Goal: Check status: Check status

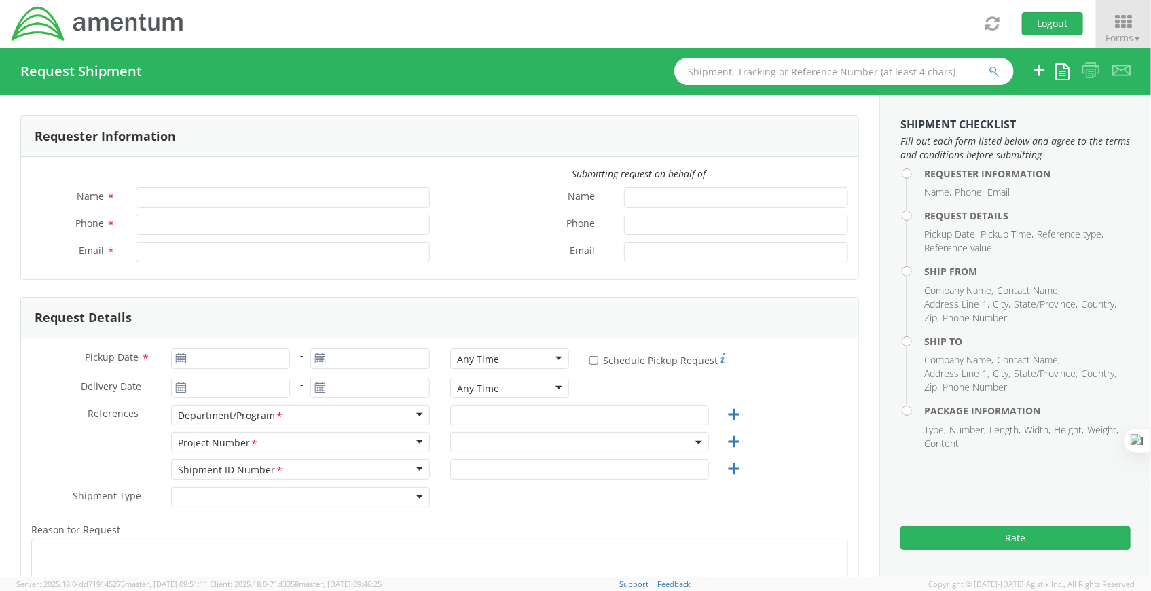
type input "Ryan Showers"
type input "+1-301-904-3497"
type input "[PERSON_NAME][EMAIL_ADDRESS][DOMAIN_NAME]"
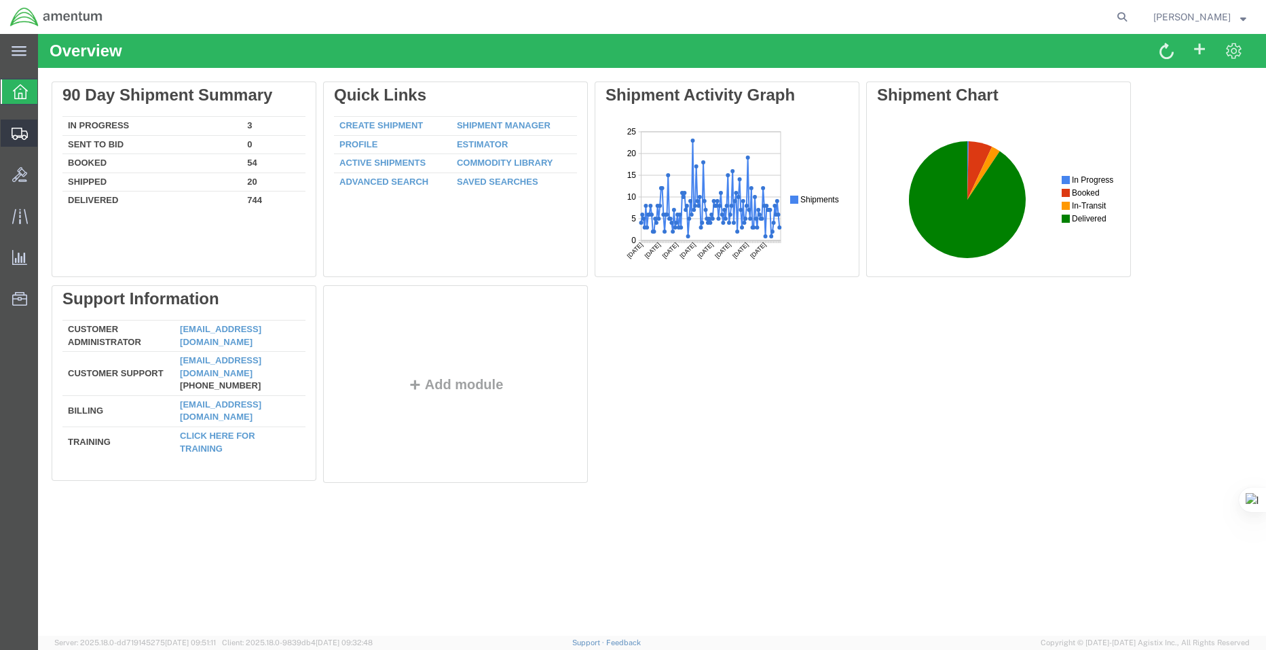
click at [15, 138] on icon at bounding box center [20, 134] width 16 height 12
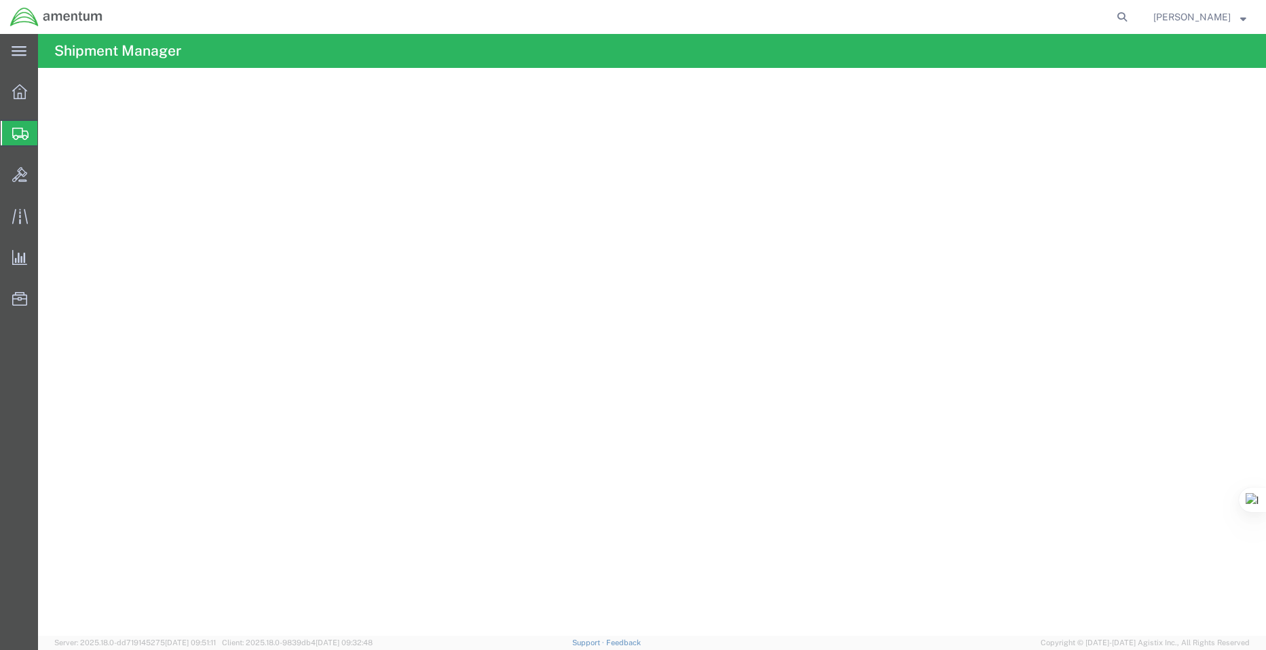
click at [754, 435] on agx-table-manager "Download Row density Default Comfort Compact" at bounding box center [652, 352] width 1228 height 568
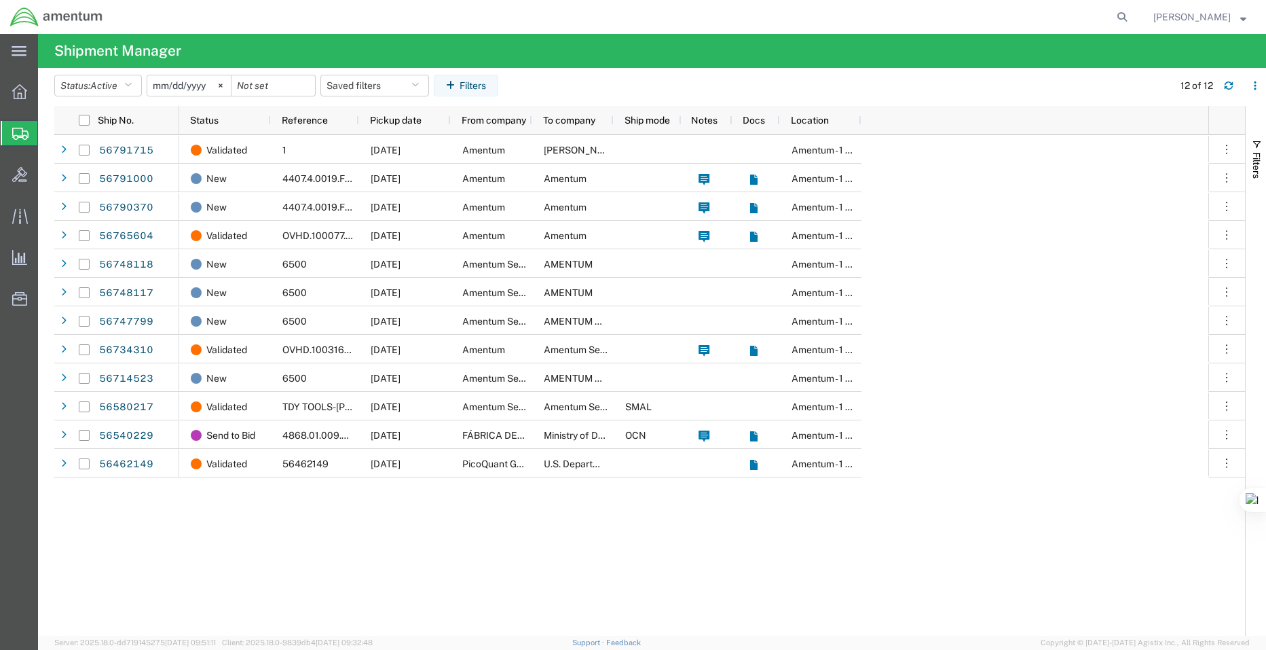
click at [912, 631] on div "Validated 1 09/11/2025 Amentum Bruce Haase Amentum - 1 gcp New 4407.4.0019.FFPR…" at bounding box center [693, 385] width 1029 height 500
click at [18, 52] on icon at bounding box center [19, 51] width 15 height 10
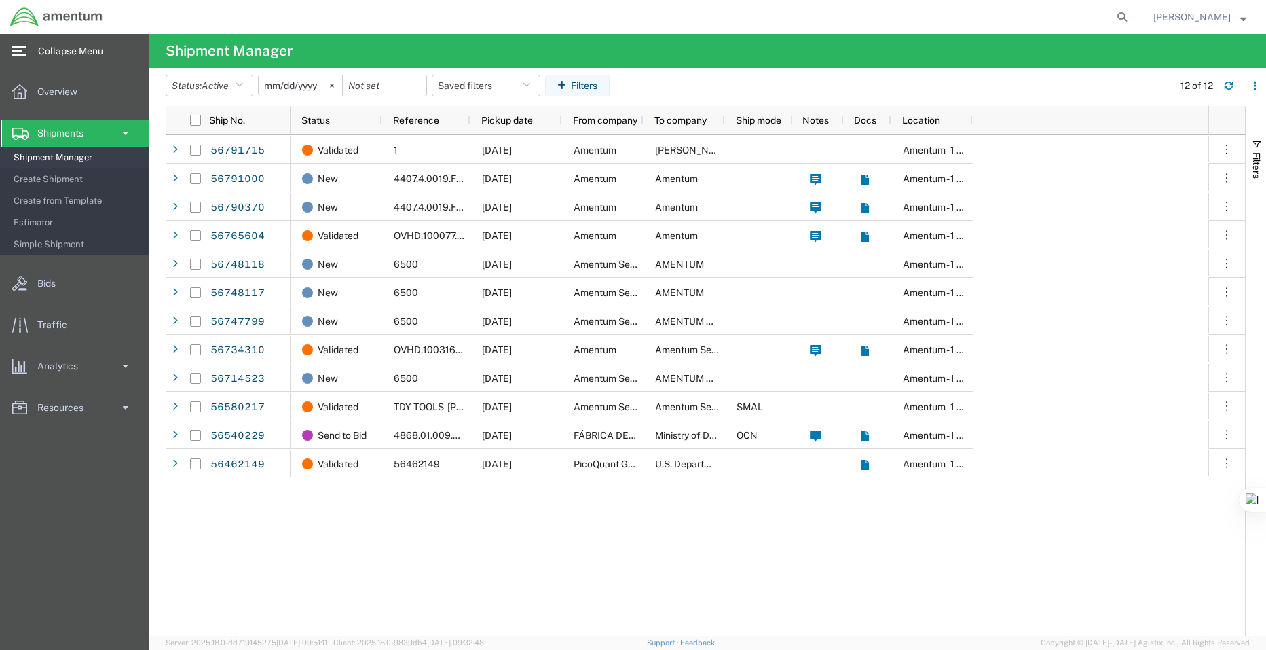
click at [18, 52] on icon at bounding box center [19, 51] width 15 height 10
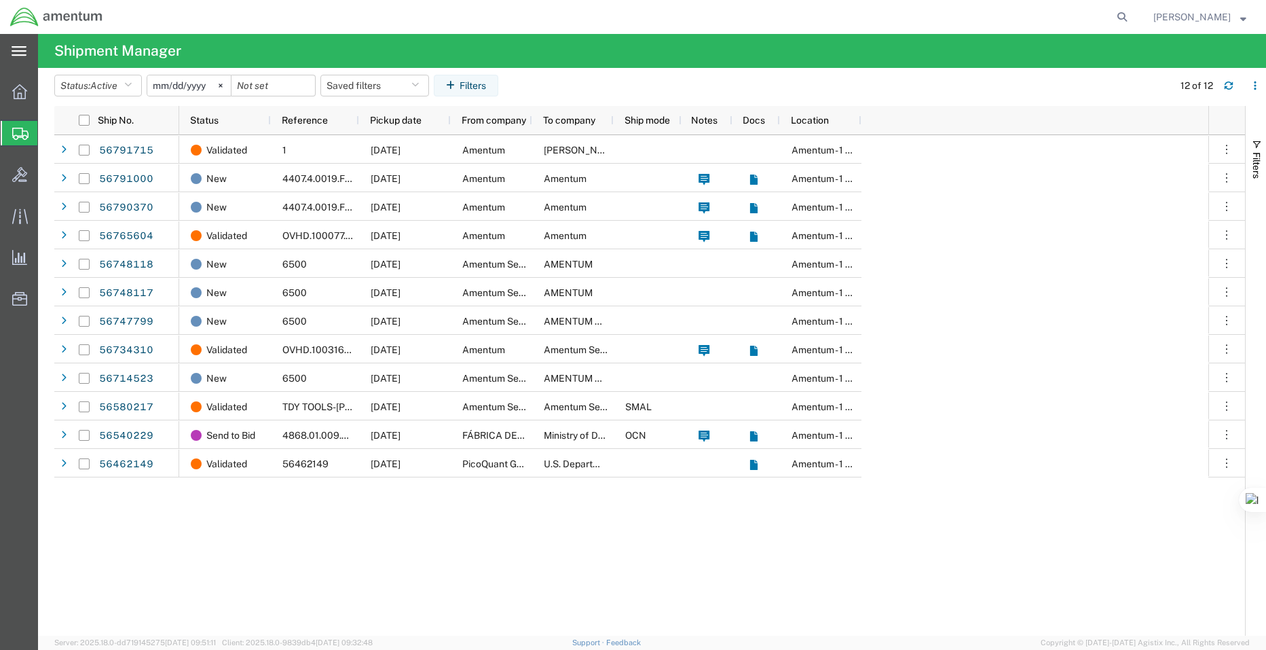
click at [1243, 19] on strong "button" at bounding box center [1243, 16] width 6 height 5
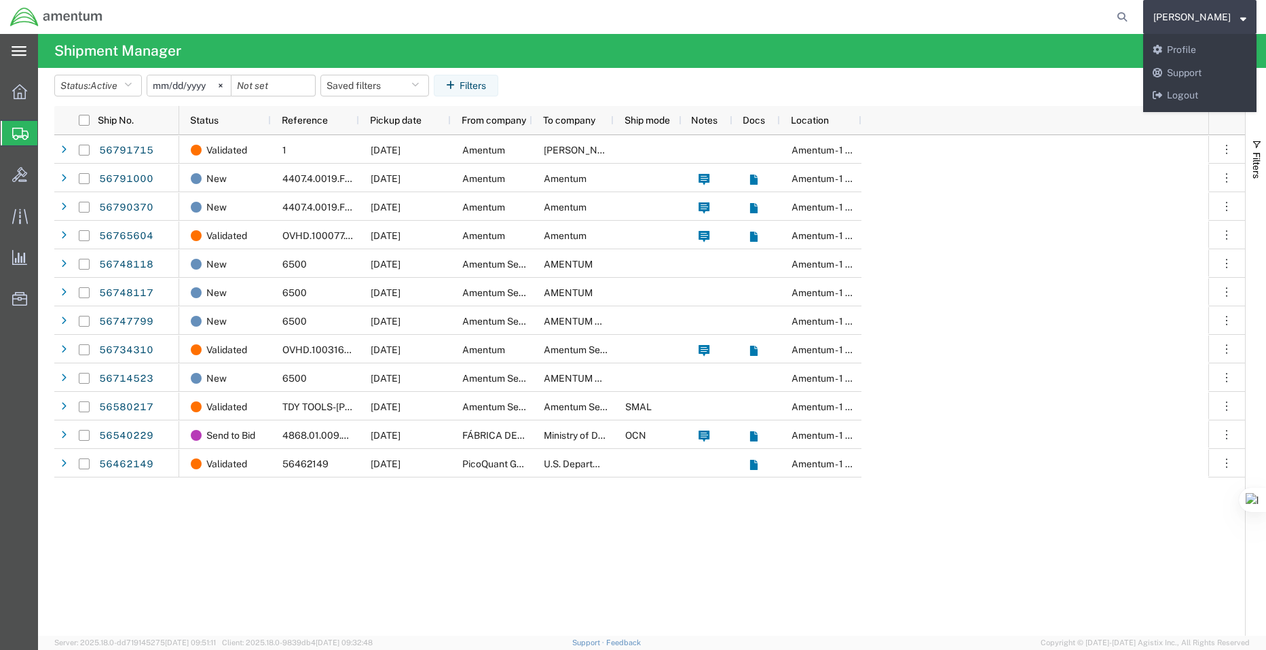
click at [884, 521] on div "Validated 1 09/11/2025 Amentum Bruce Haase Amentum - 1 gcp New 4407.4.0019.FFPR…" at bounding box center [693, 385] width 1029 height 500
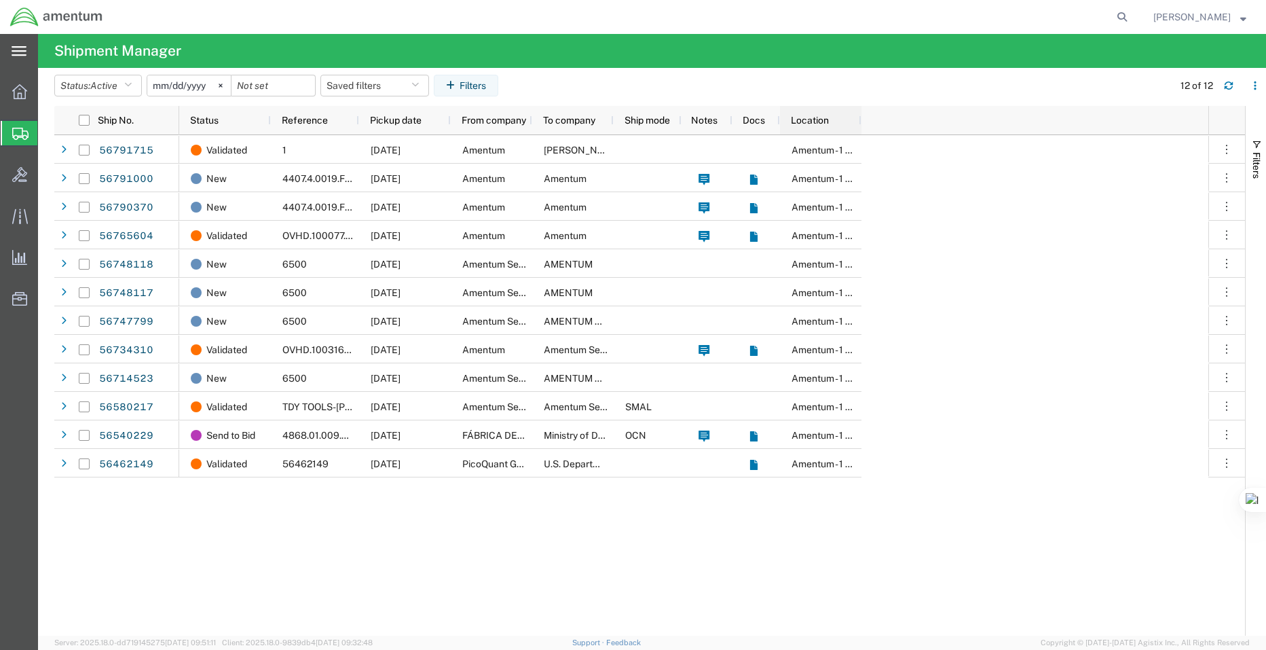
click at [806, 119] on span "Location" at bounding box center [810, 120] width 38 height 11
click at [805, 124] on span "Location" at bounding box center [810, 120] width 38 height 11
click at [131, 92] on button "Status: Active" at bounding box center [98, 86] width 88 height 22
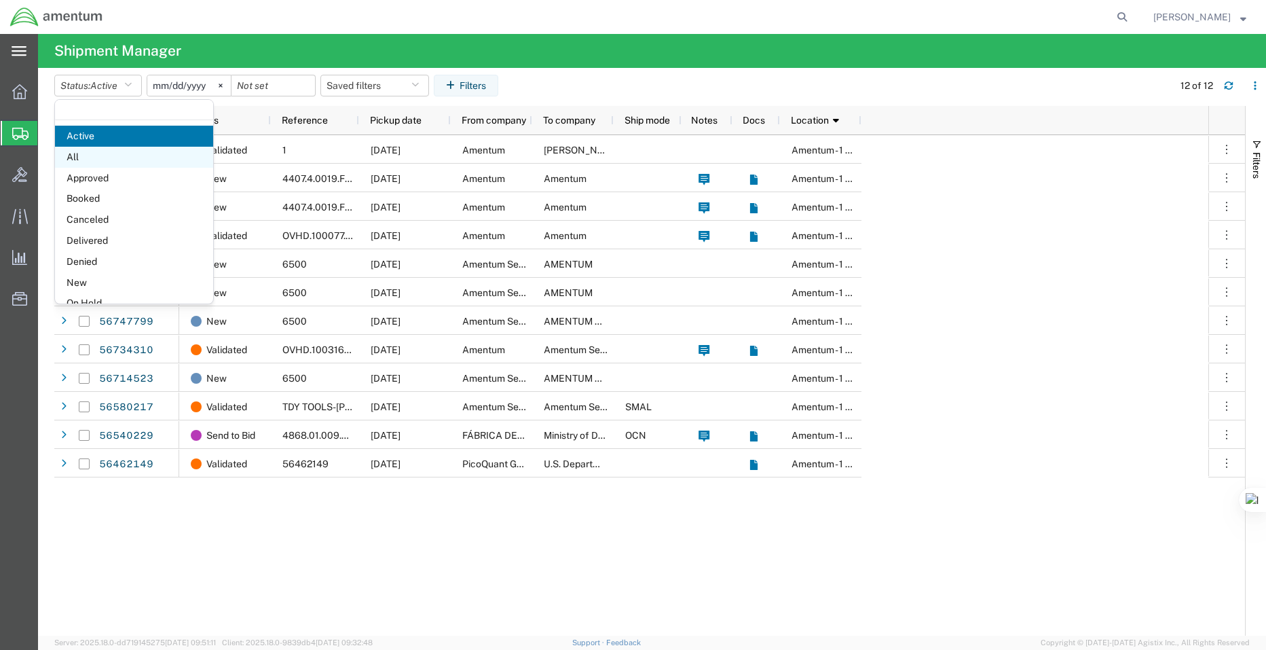
click at [89, 149] on span "All" at bounding box center [134, 157] width 158 height 21
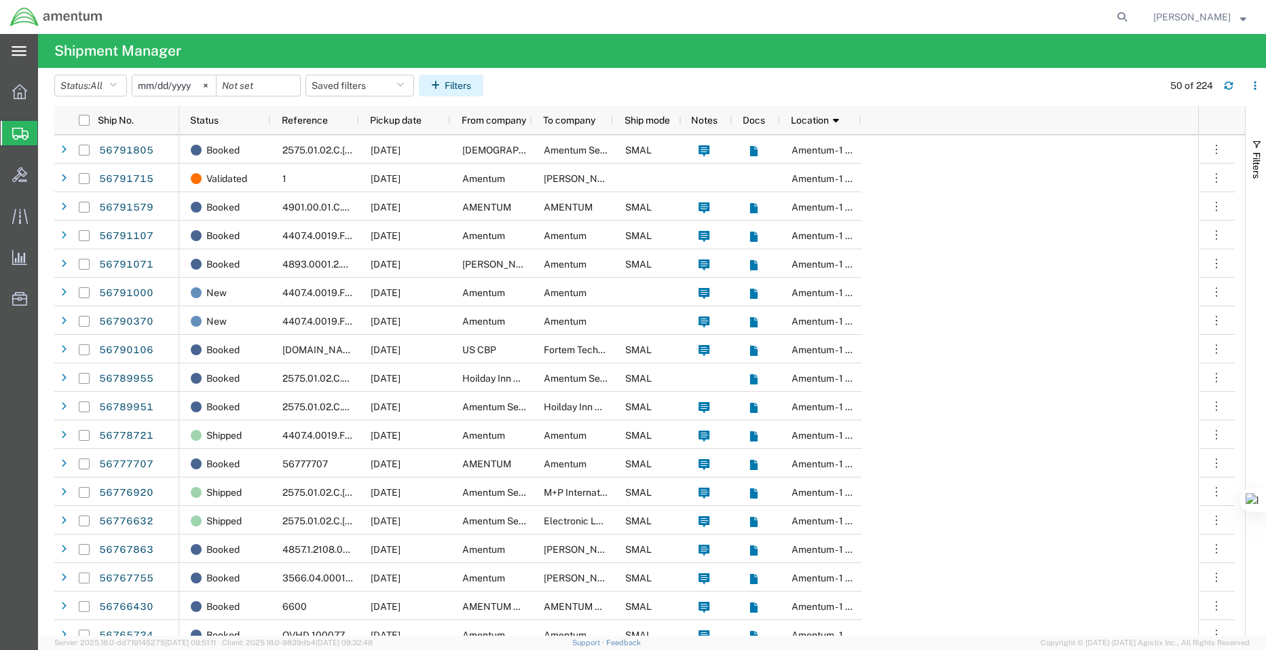
click at [444, 86] on icon "button" at bounding box center [438, 86] width 14 height 10
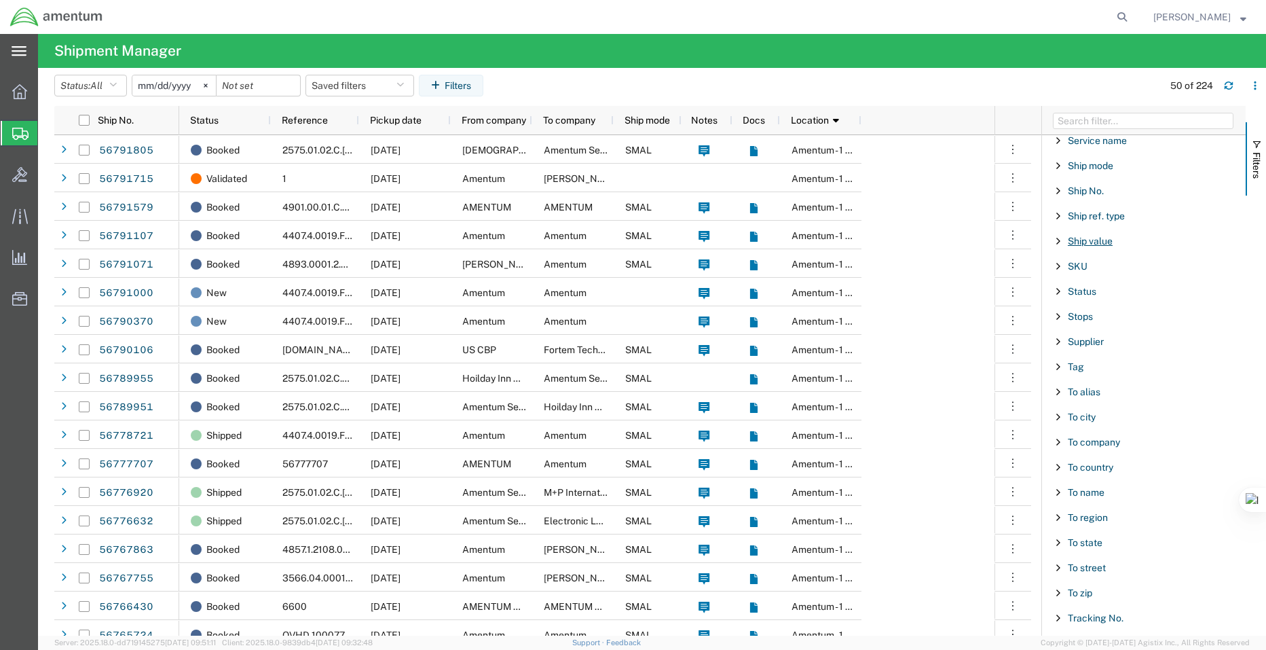
scroll to position [1090, 0]
click at [1100, 217] on span "Ship No." at bounding box center [1086, 213] width 36 height 11
click at [1107, 270] on input "Filter Value" at bounding box center [1149, 271] width 178 height 16
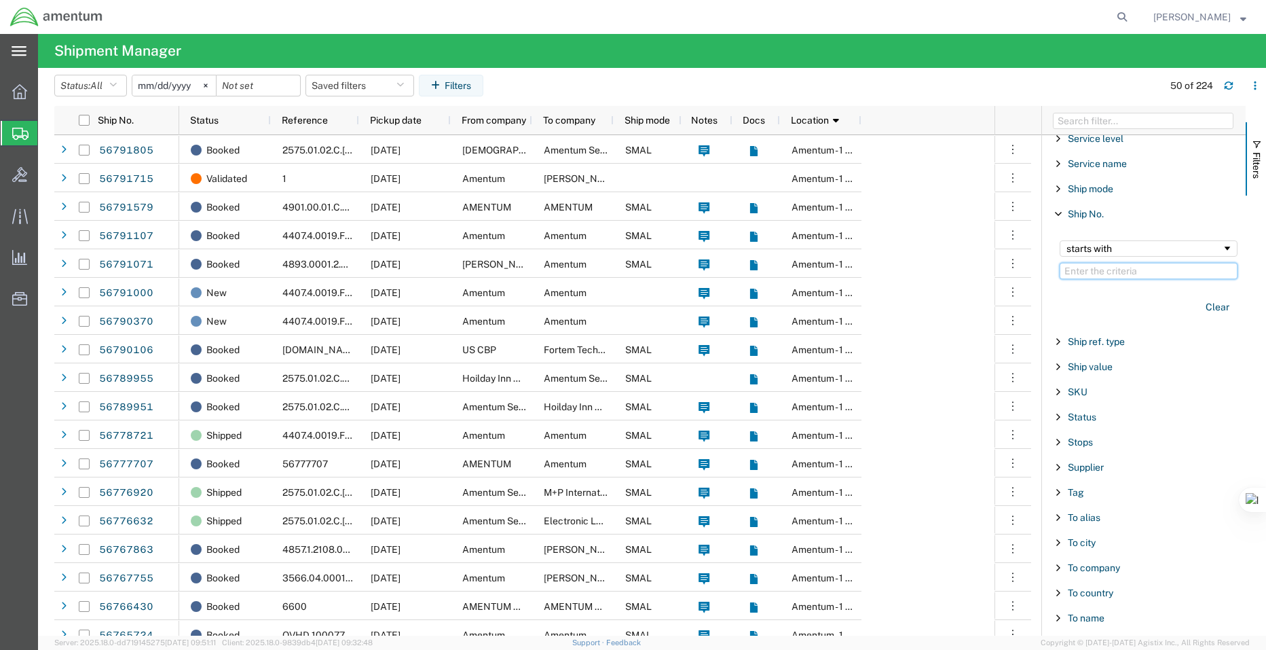
click at [1140, 271] on input "Filter Value" at bounding box center [1149, 271] width 178 height 16
paste input "55718864"
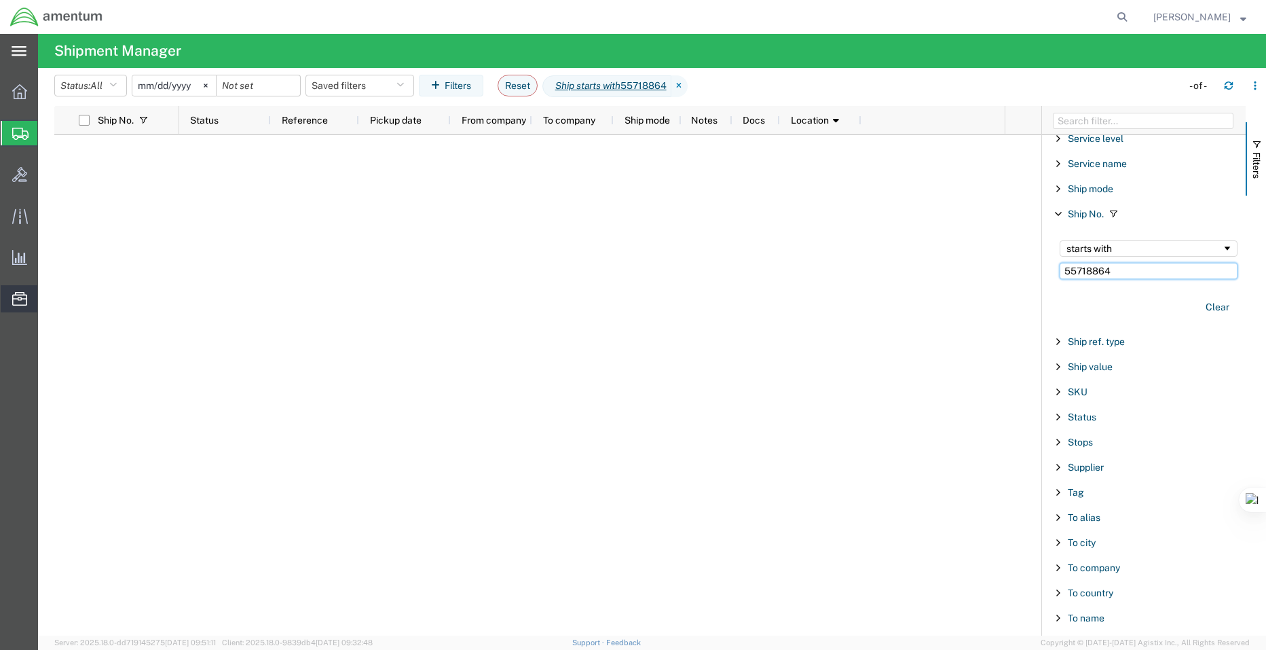
type input "55718864"
drag, startPoint x: 406, startPoint y: 354, endPoint x: 883, endPoint y: 334, distance: 477.7
click at [406, 354] on div at bounding box center [592, 385] width 826 height 500
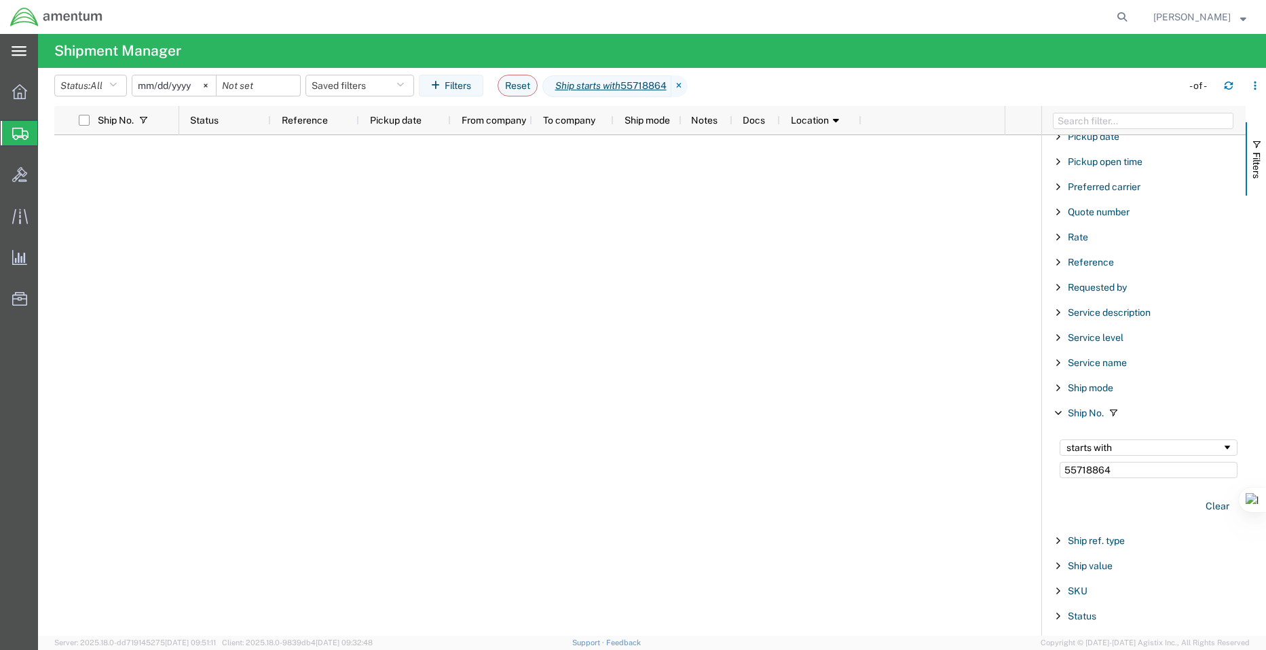
scroll to position [926, 0]
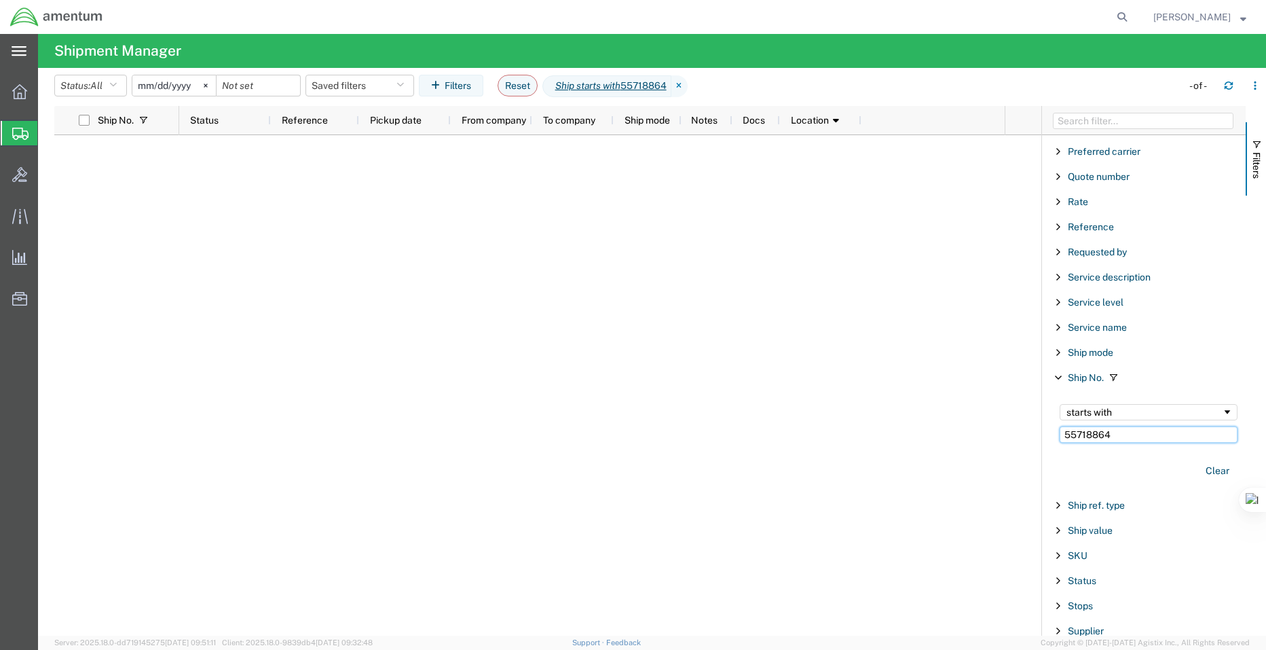
click at [1145, 436] on input "55718864" at bounding box center [1149, 434] width 178 height 16
click at [233, 198] on div at bounding box center [592, 385] width 826 height 500
drag, startPoint x: 396, startPoint y: 409, endPoint x: 16, endPoint y: 507, distance: 393.2
click at [396, 409] on div at bounding box center [592, 385] width 826 height 500
click at [683, 85] on icon at bounding box center [679, 86] width 16 height 22
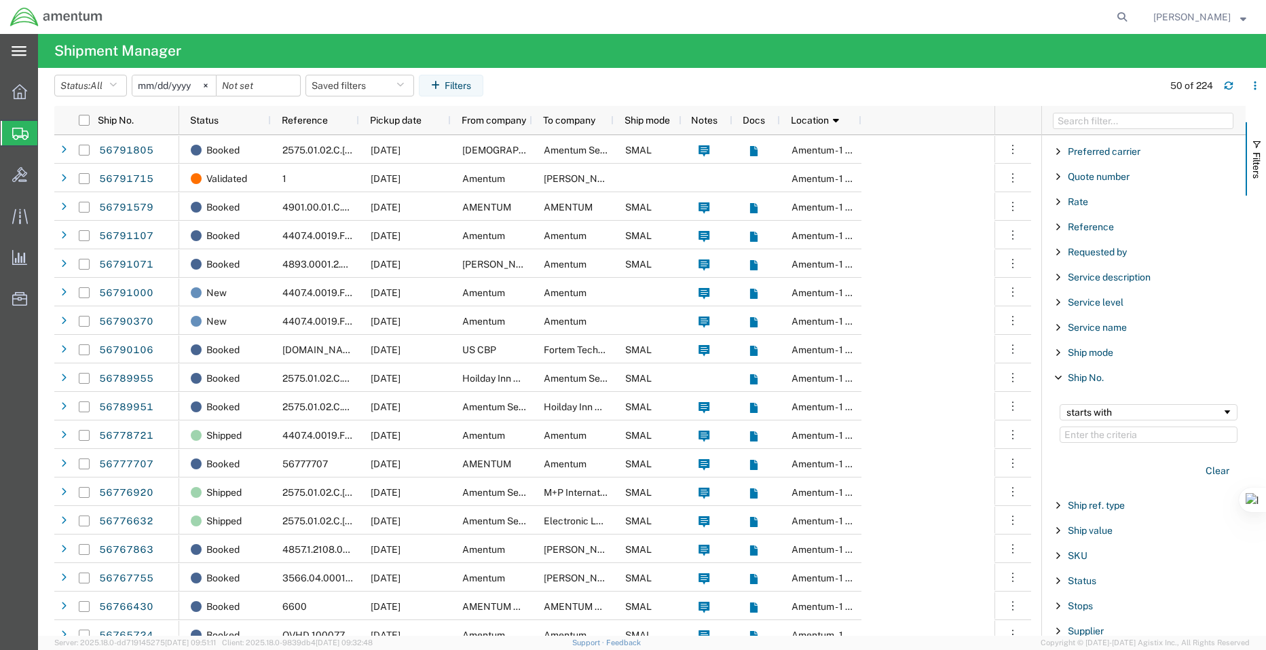
click at [16, 45] on svg-icon at bounding box center [19, 51] width 15 height 14
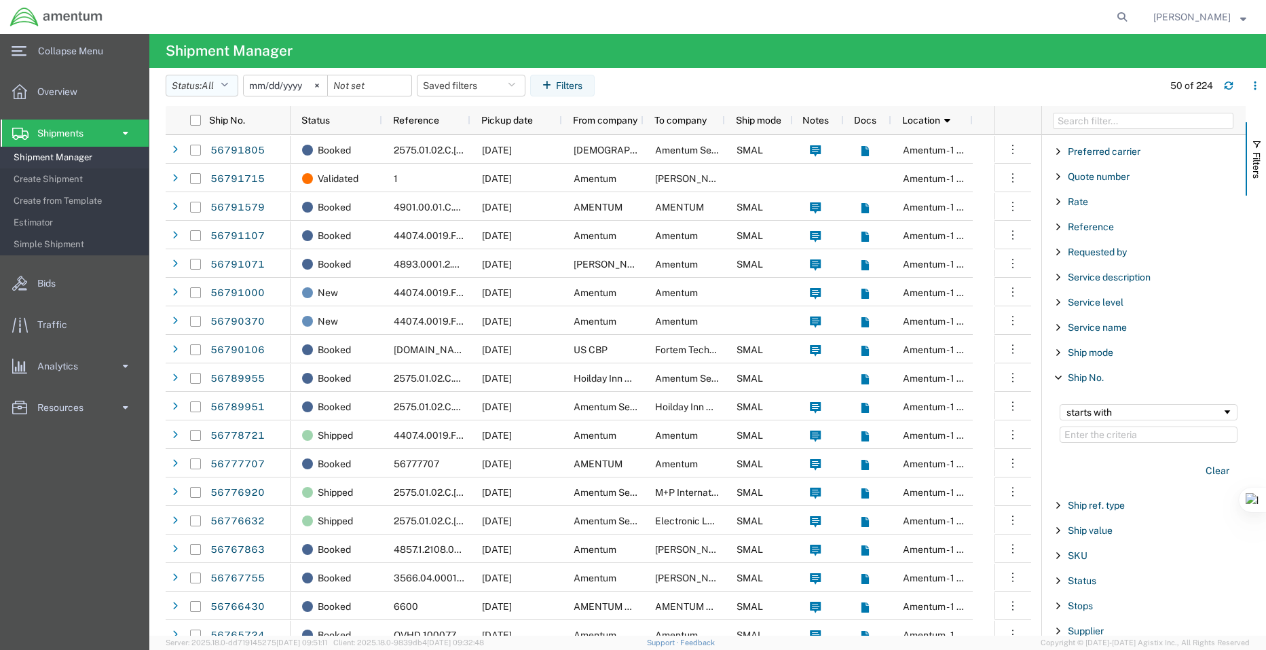
click at [236, 88] on button "Status: All" at bounding box center [202, 86] width 73 height 22
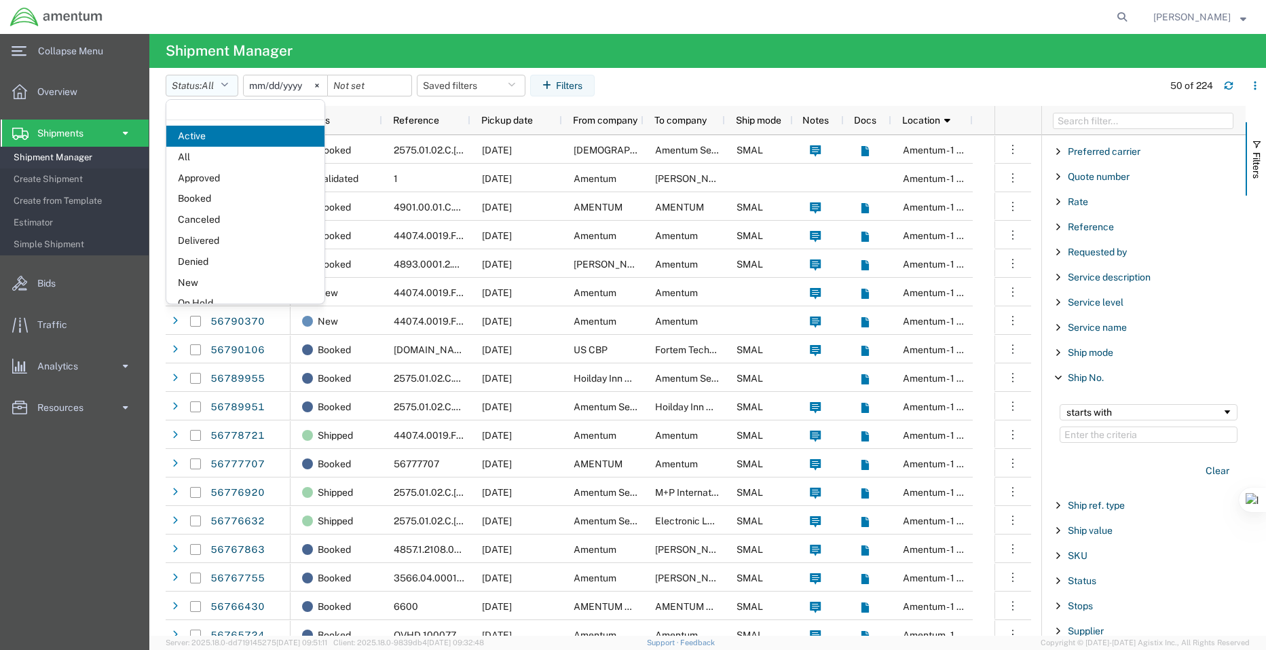
click at [236, 88] on button "Status: All" at bounding box center [202, 86] width 73 height 22
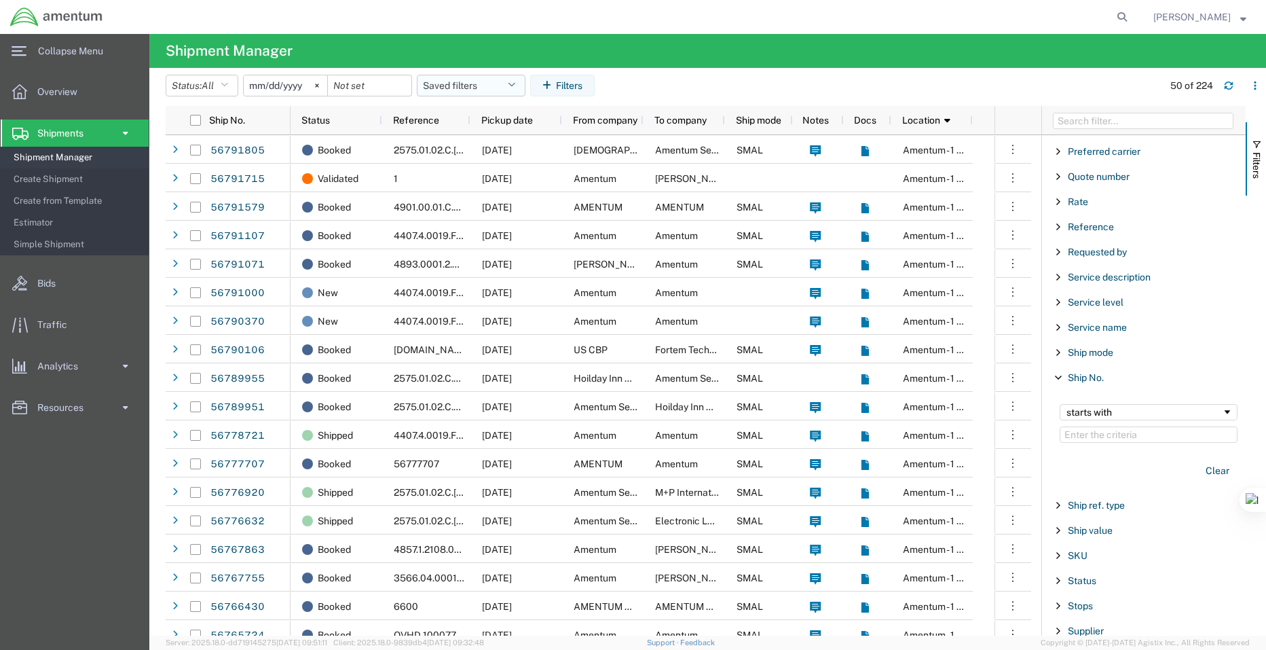
click at [525, 81] on button "Saved filters" at bounding box center [471, 86] width 109 height 22
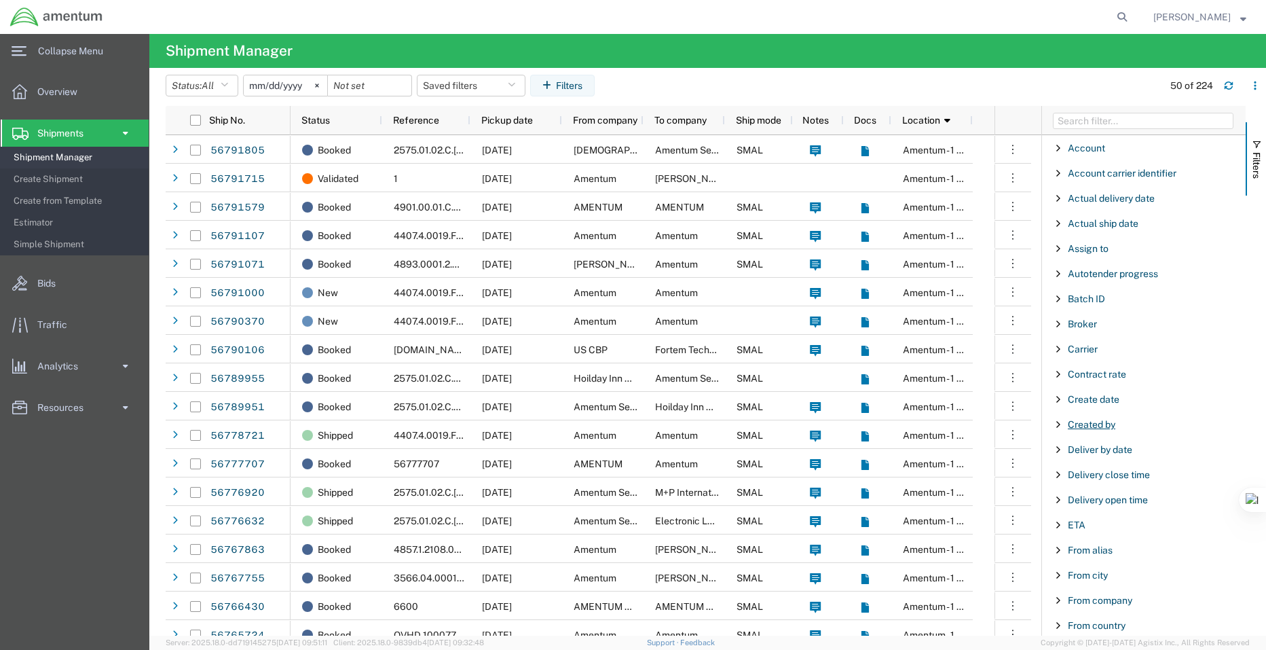
click at [1107, 429] on span "Created by" at bounding box center [1092, 424] width 48 height 11
click at [1124, 482] on input "Filter Value" at bounding box center [1149, 481] width 178 height 16
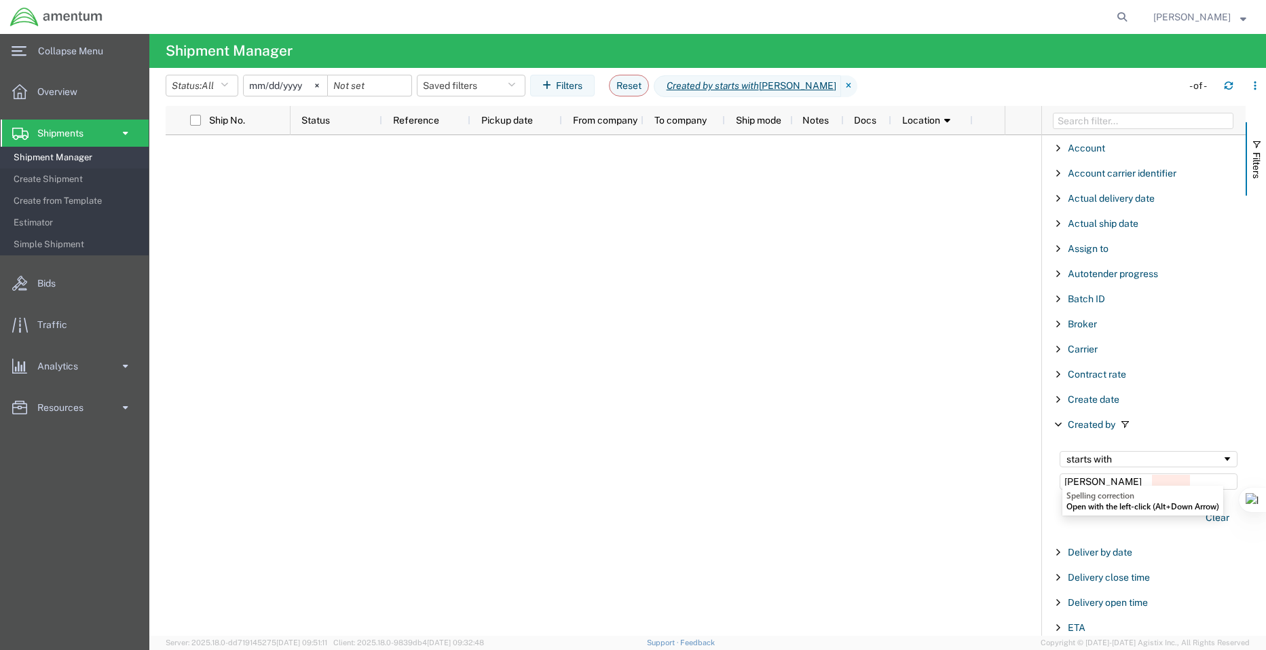
click at [1155, 481] on input "Ryan Shoewrs" at bounding box center [1149, 481] width 178 height 16
type input "R"
type input "S"
type input "Ryan"
click at [320, 88] on svg-icon at bounding box center [317, 85] width 20 height 20
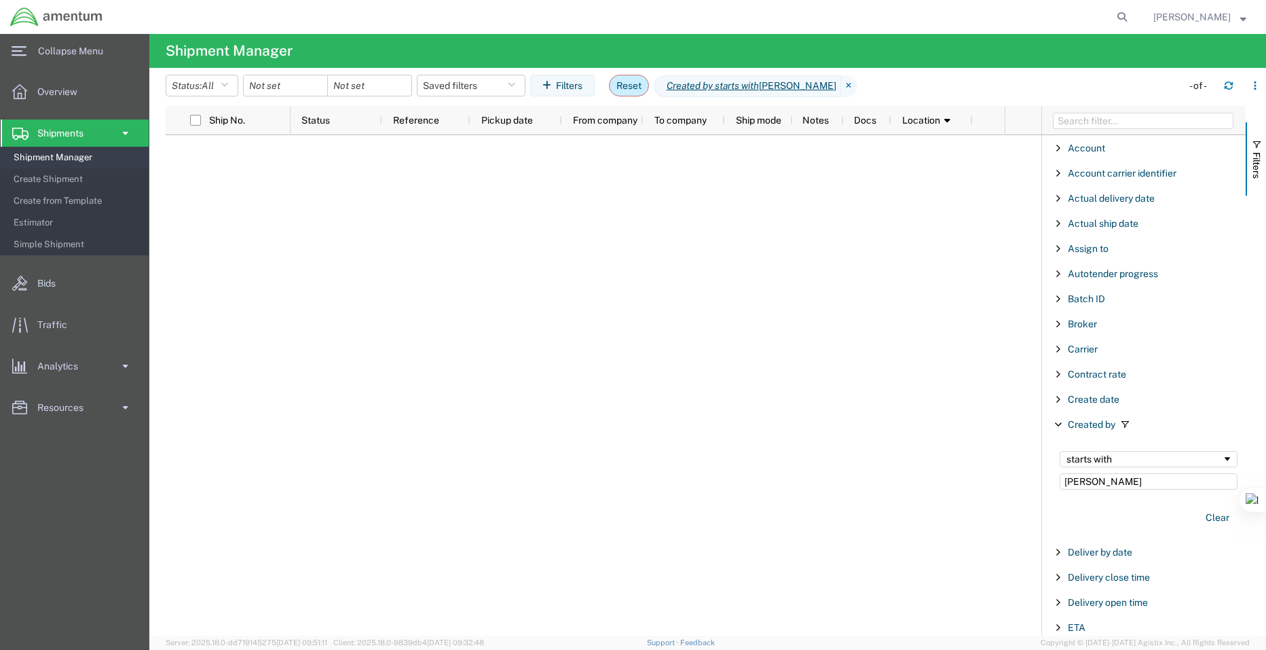
click at [644, 87] on button "Reset" at bounding box center [629, 86] width 40 height 22
type input "2025-08-11"
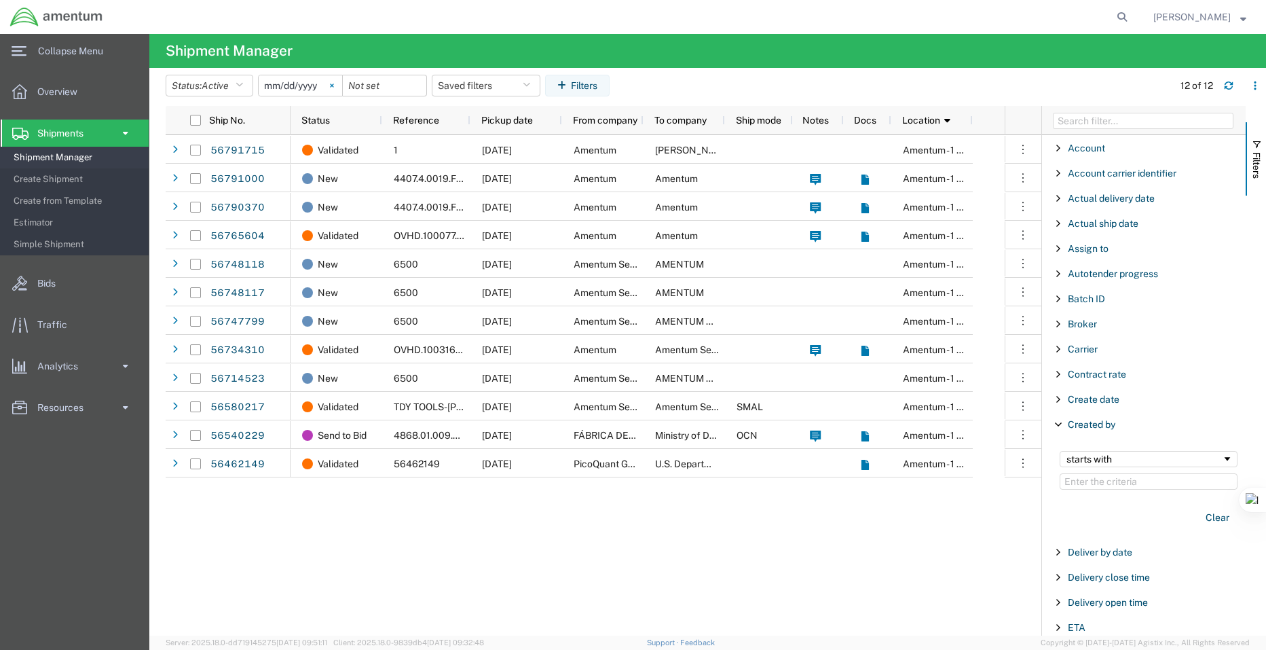
click at [334, 86] on icon at bounding box center [332, 86] width 4 height 4
click at [970, 120] on div at bounding box center [971, 120] width 5 height 29
drag, startPoint x: 1090, startPoint y: 470, endPoint x: 1090, endPoint y: 477, distance: 7.5
click at [1090, 472] on div "starts with" at bounding box center [1149, 470] width 194 height 55
click at [1089, 475] on input "Filter Value" at bounding box center [1149, 481] width 178 height 16
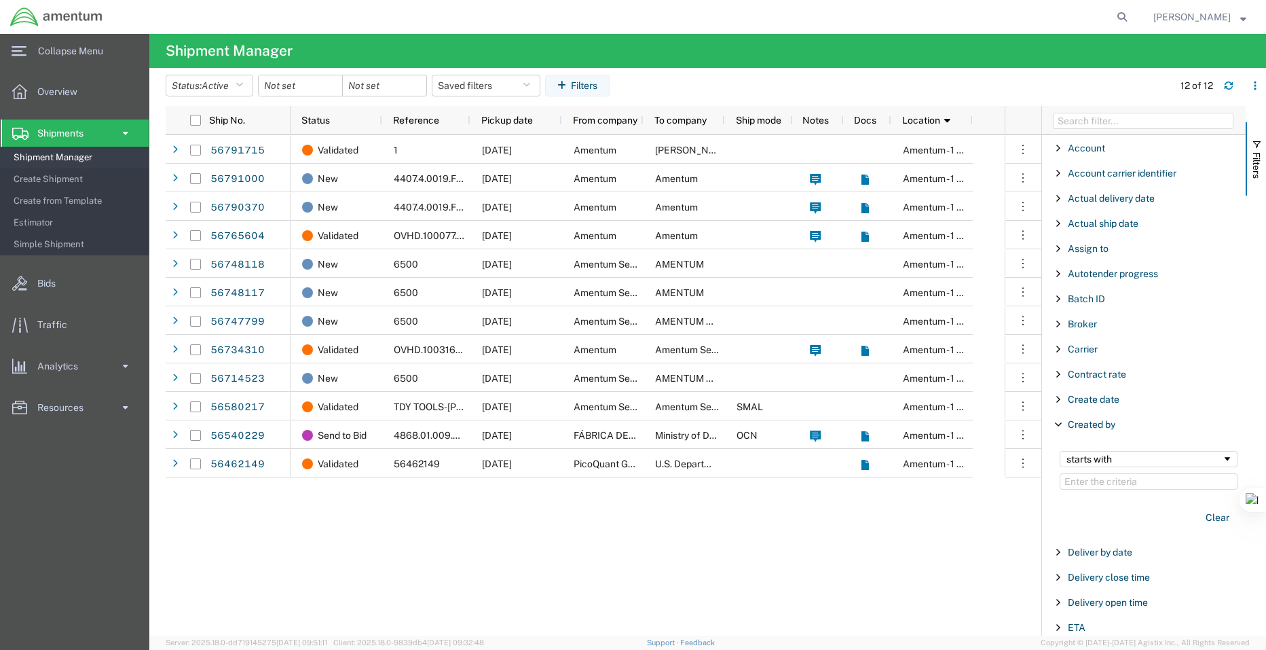
drag, startPoint x: 1094, startPoint y: 471, endPoint x: 1110, endPoint y: 451, distance: 25.7
click at [1097, 468] on div "starts with" at bounding box center [1149, 470] width 194 height 55
click at [1111, 447] on div "starts with" at bounding box center [1149, 470] width 194 height 55
click at [1111, 453] on div "starts with" at bounding box center [1149, 459] width 178 height 16
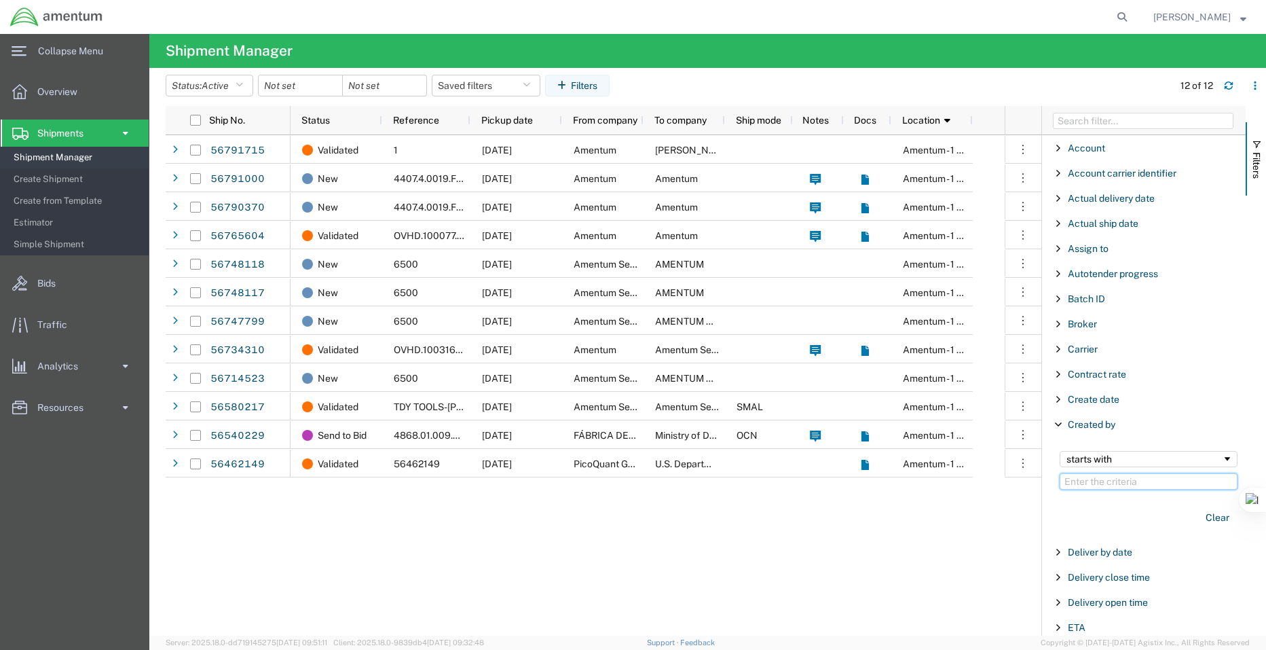
click at [1079, 485] on input "Filter Value" at bounding box center [1149, 481] width 178 height 16
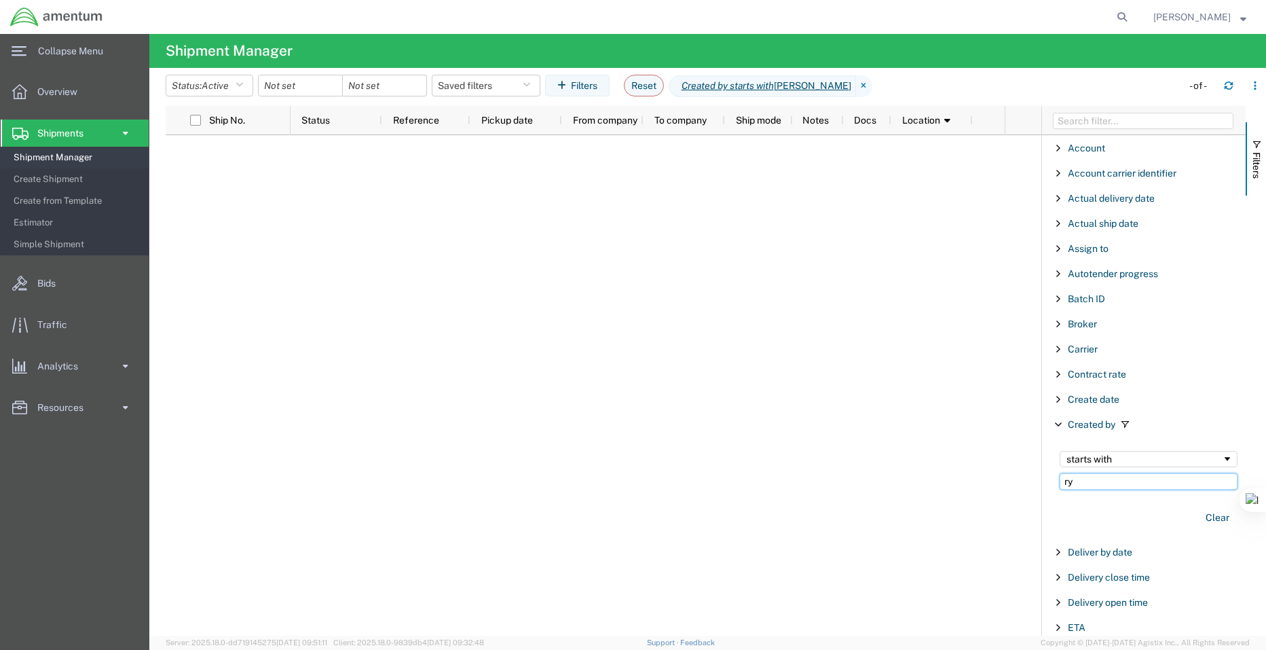
type input "r"
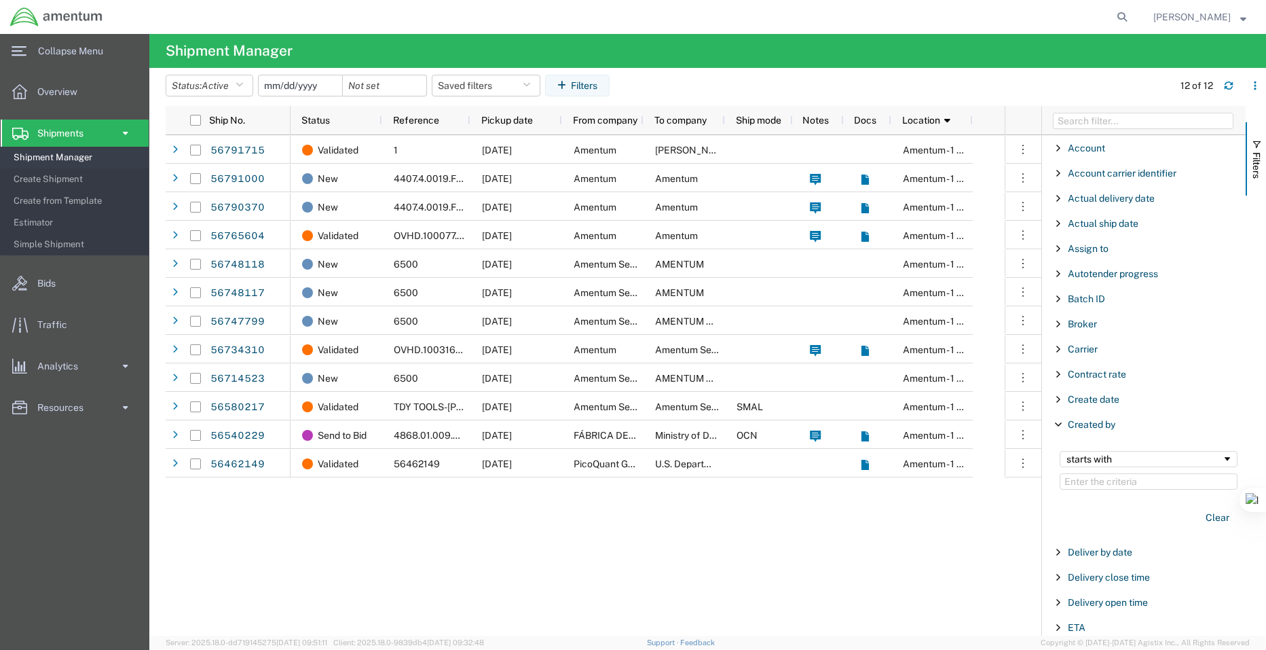
click at [293, 87] on input "date" at bounding box center [301, 85] width 84 height 20
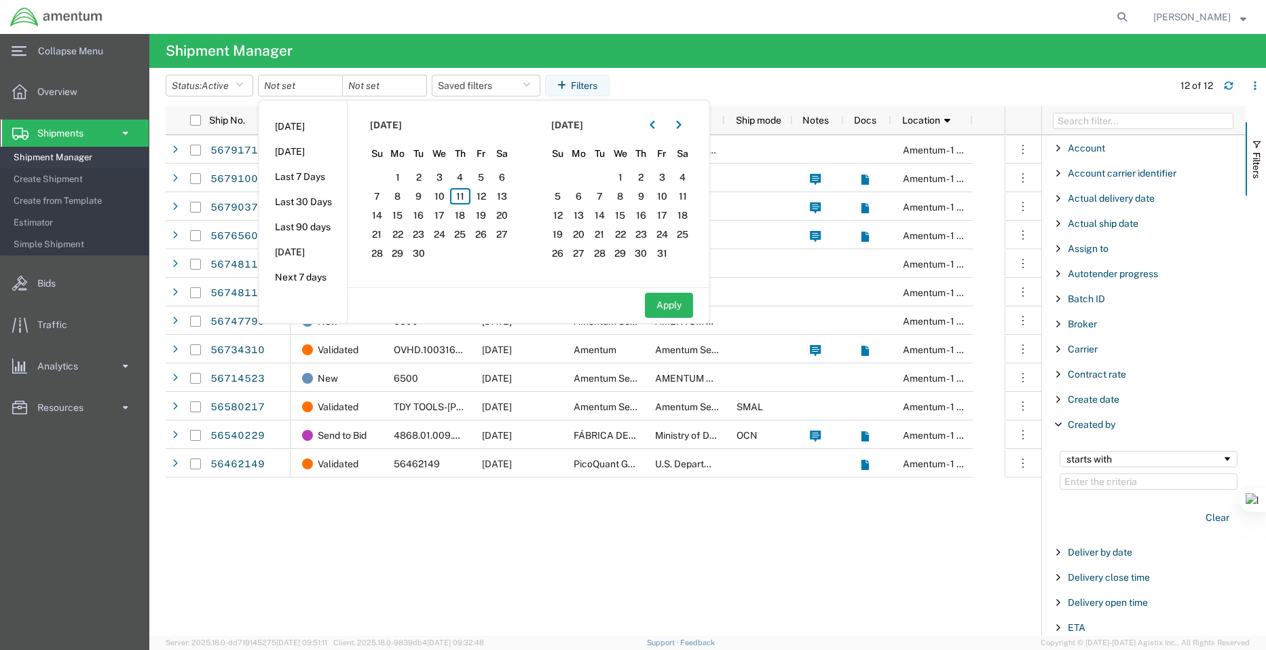
click at [661, 88] on agx-table-filter-chips "Status: Active Active All Approved Booked Canceled Delivered Denied New On Hold…" at bounding box center [666, 90] width 1001 height 31
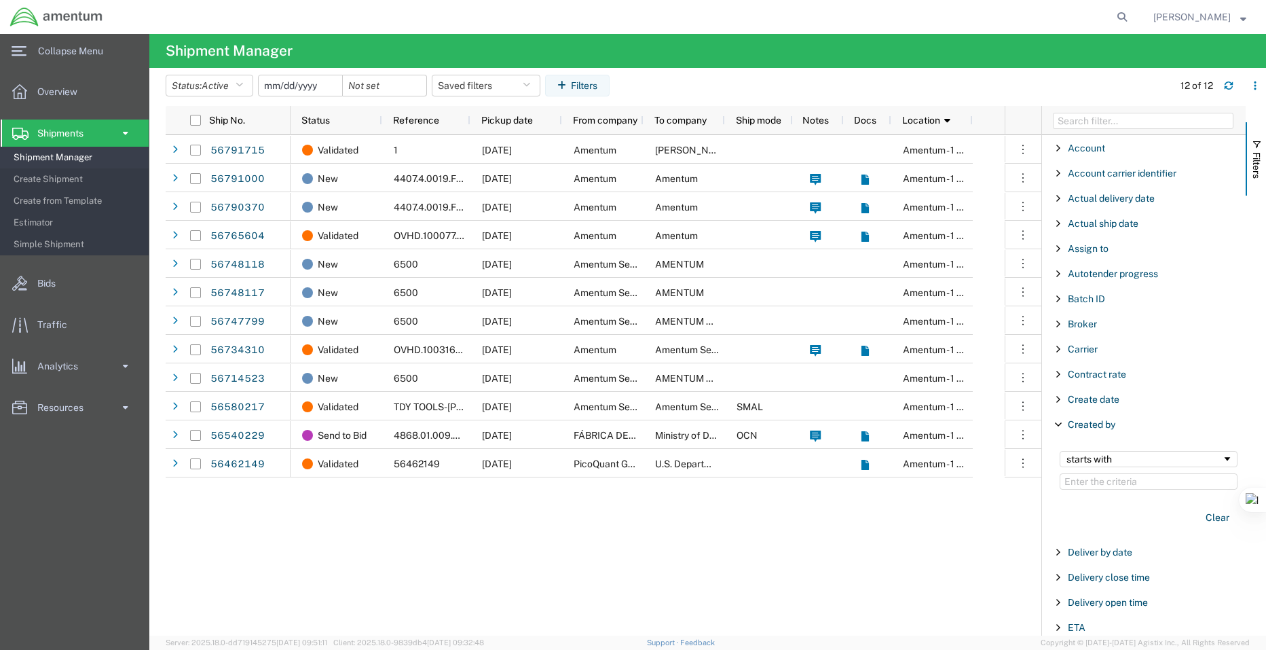
click at [306, 89] on input "date" at bounding box center [301, 85] width 84 height 20
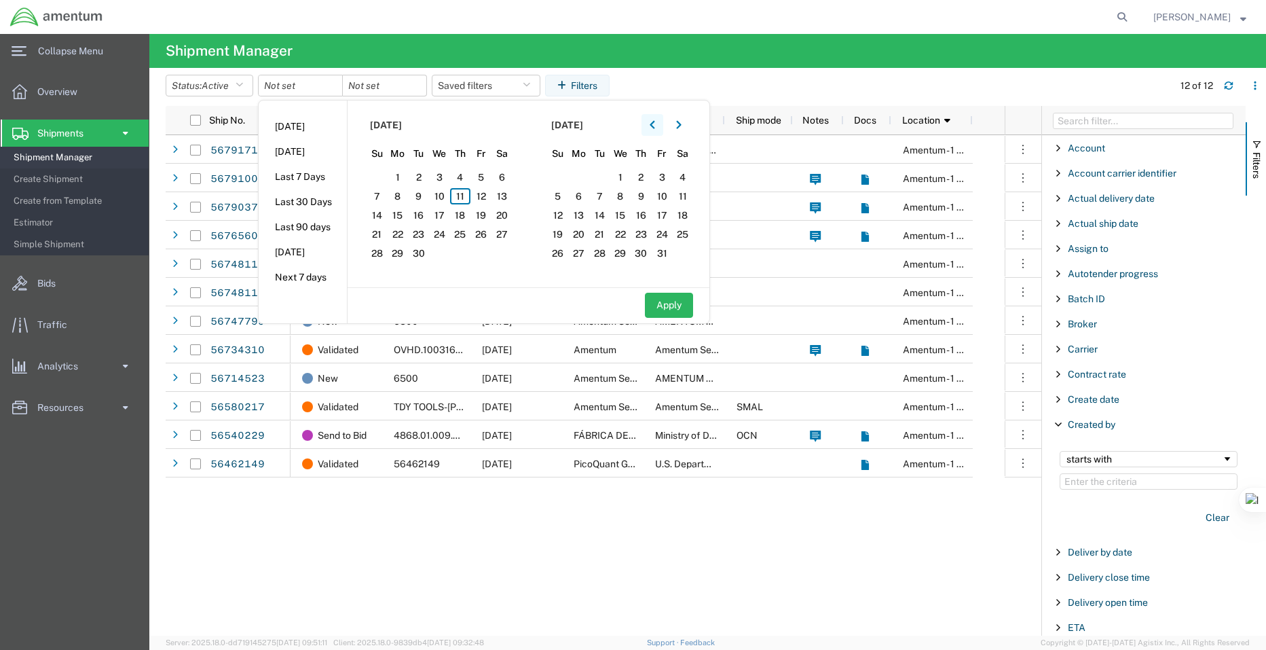
click at [651, 125] on button "button" at bounding box center [653, 125] width 22 height 22
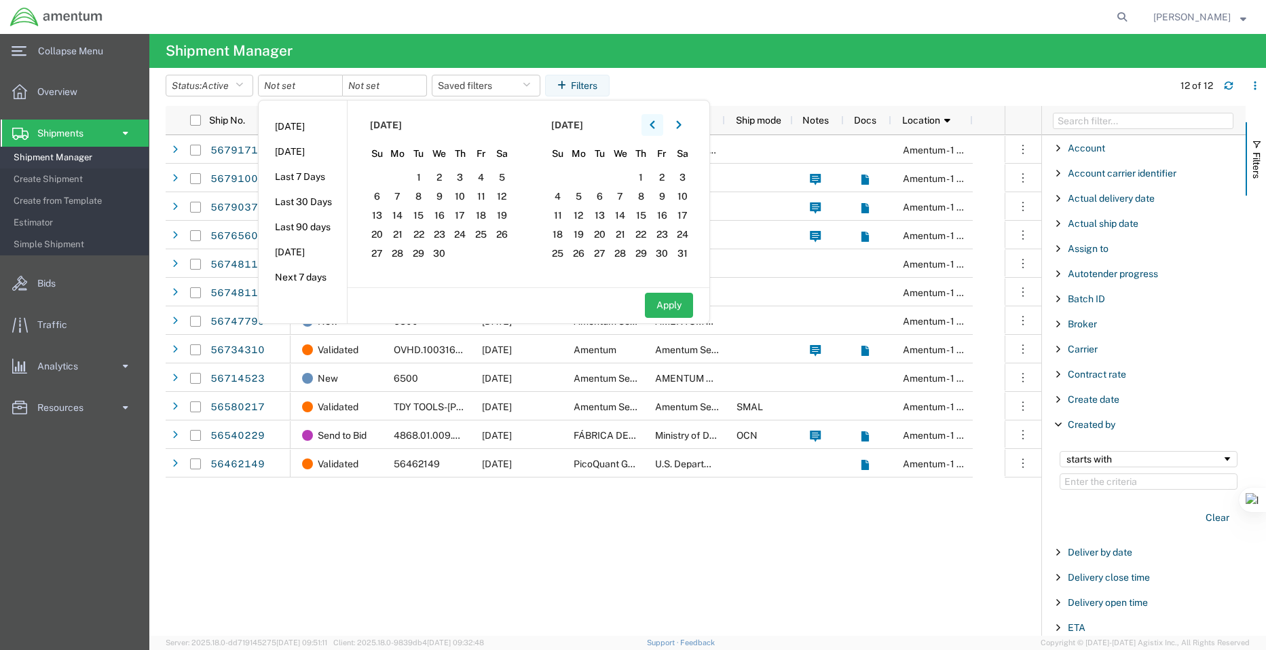
click at [651, 125] on button "button" at bounding box center [653, 125] width 22 height 22
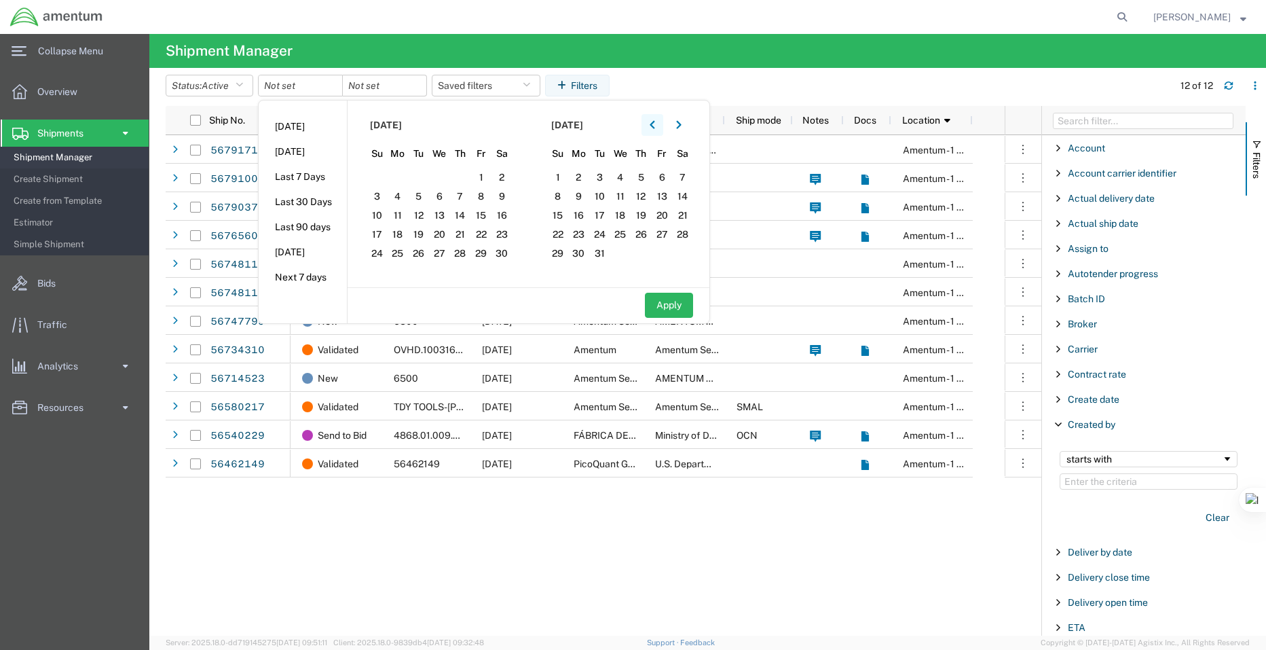
click at [651, 125] on button "button" at bounding box center [653, 125] width 22 height 22
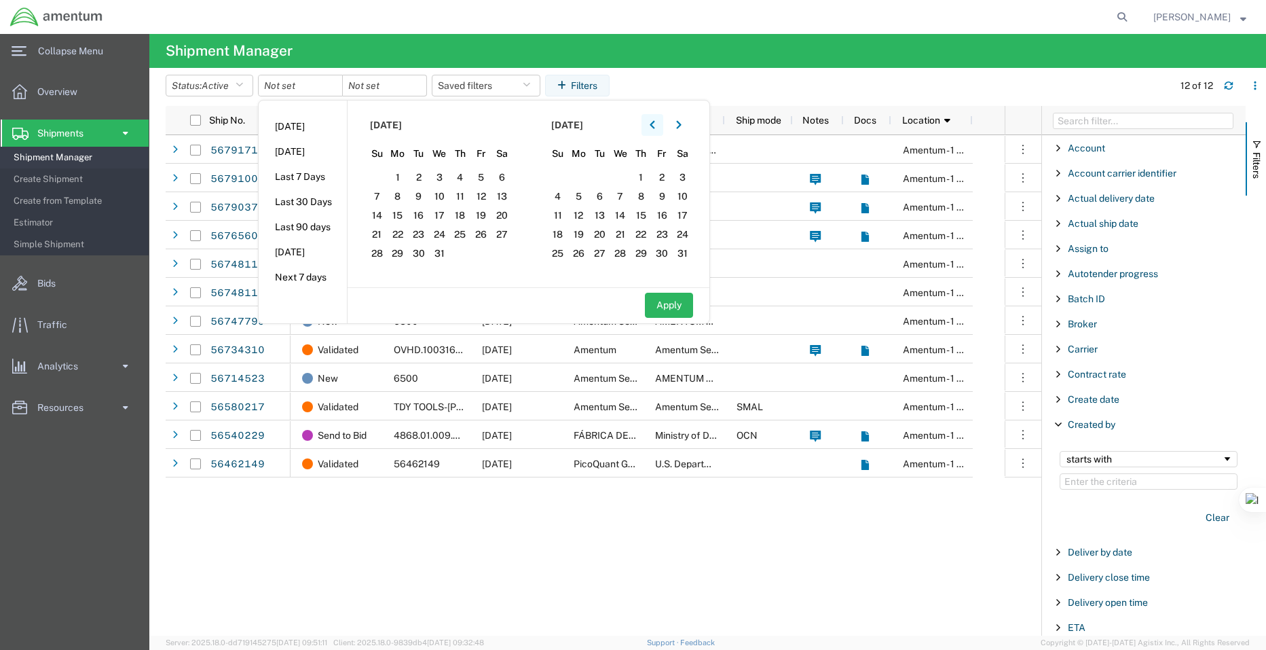
click at [651, 125] on button "button" at bounding box center [653, 125] width 22 height 22
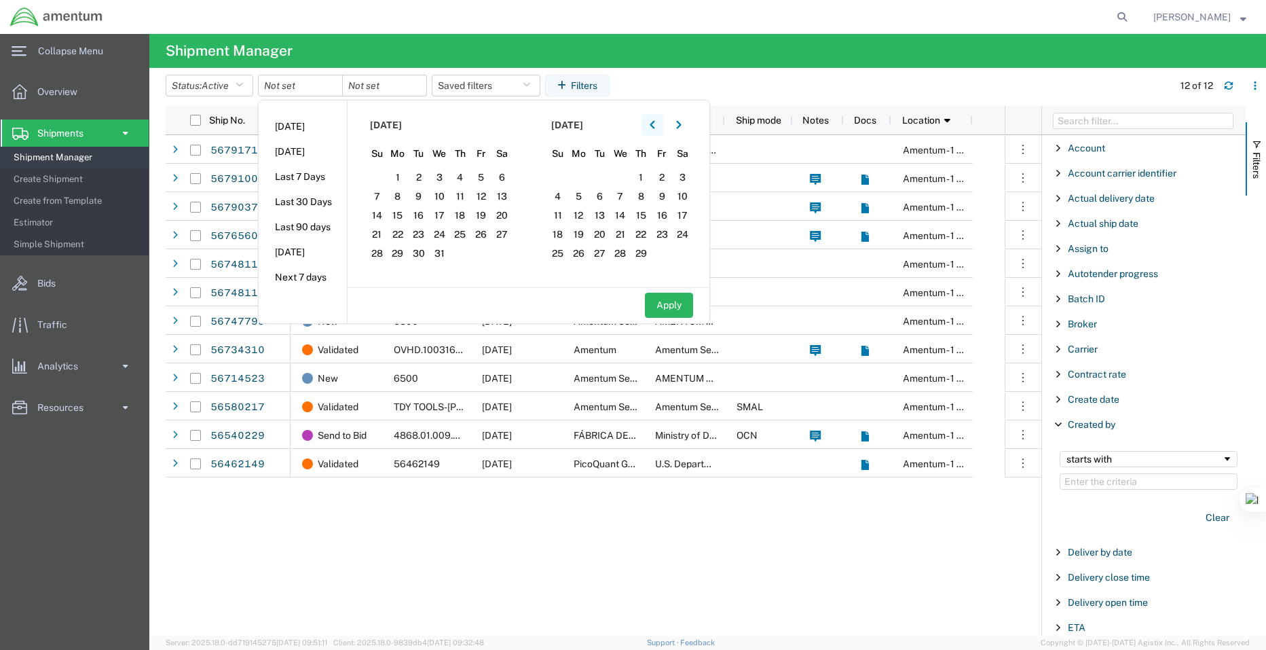
click at [651, 125] on button "button" at bounding box center [653, 125] width 22 height 22
click at [383, 180] on span "1" at bounding box center [377, 177] width 21 height 16
click at [678, 314] on button "Apply" at bounding box center [669, 305] width 48 height 25
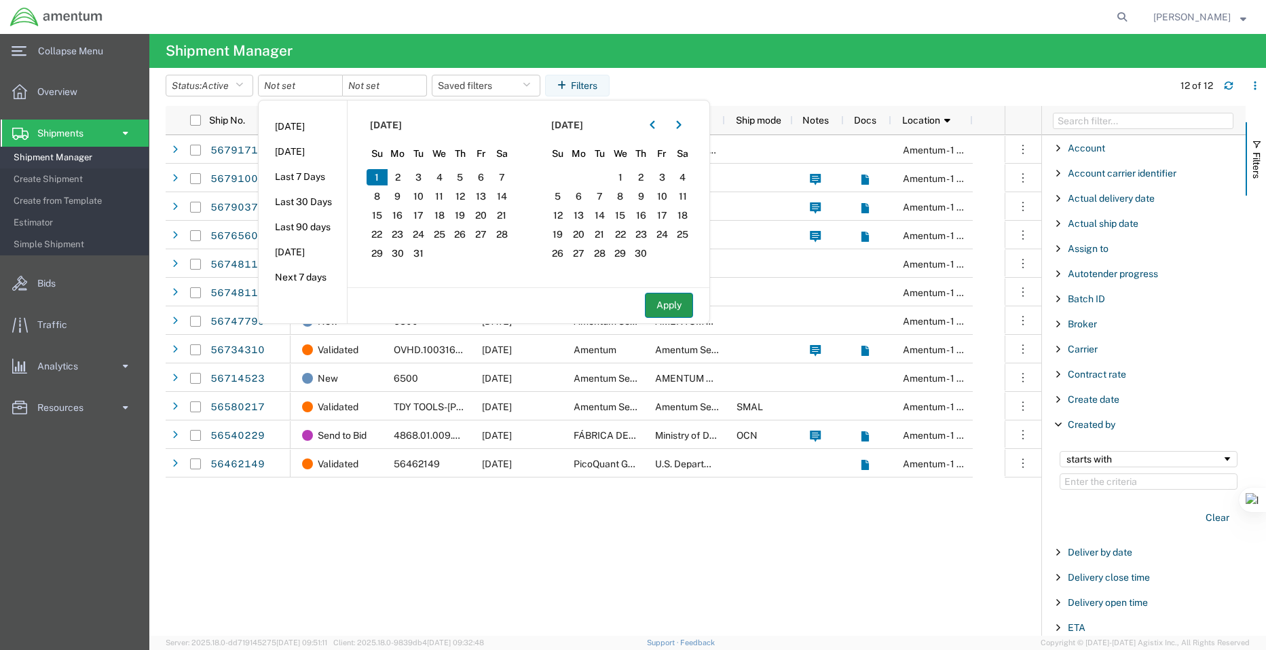
type input "2023-10-01"
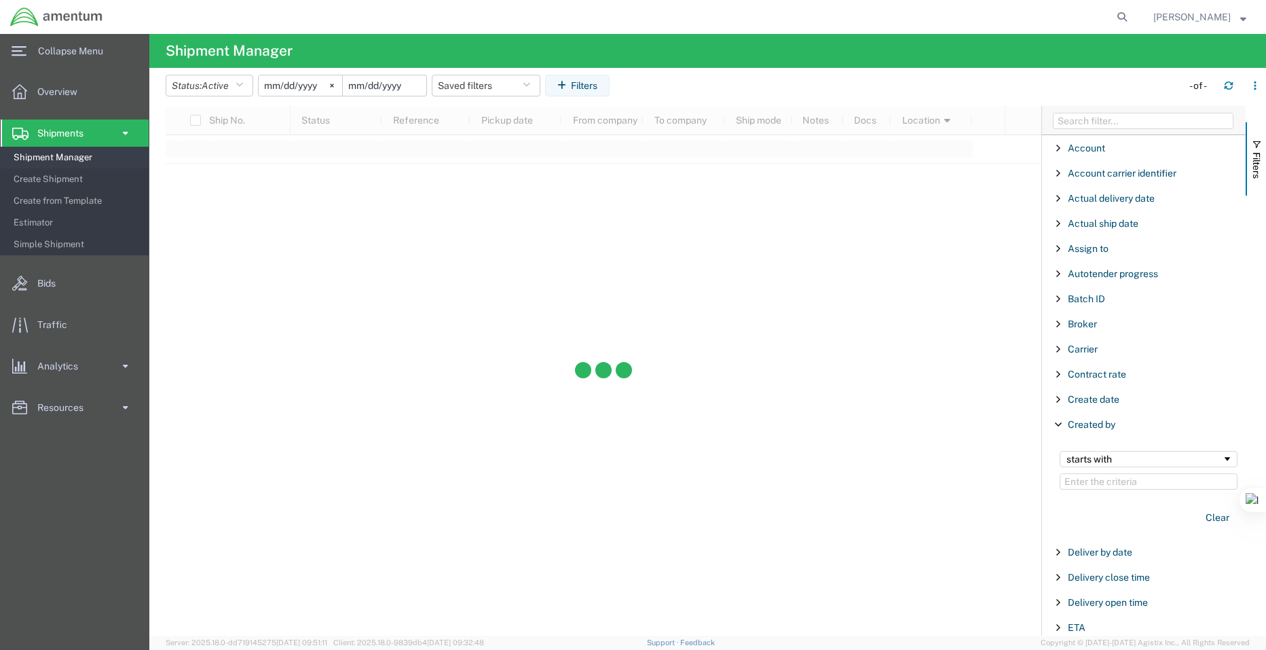
click at [367, 84] on input "date" at bounding box center [385, 85] width 84 height 20
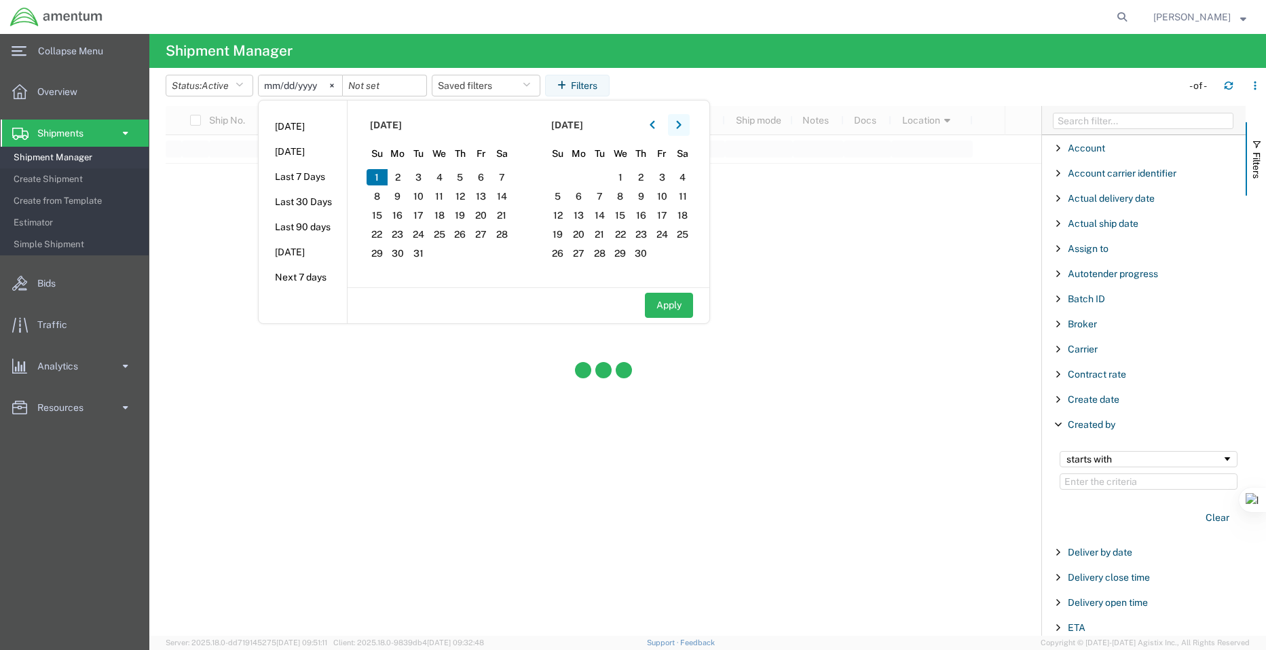
click at [679, 123] on button "button" at bounding box center [679, 125] width 22 height 22
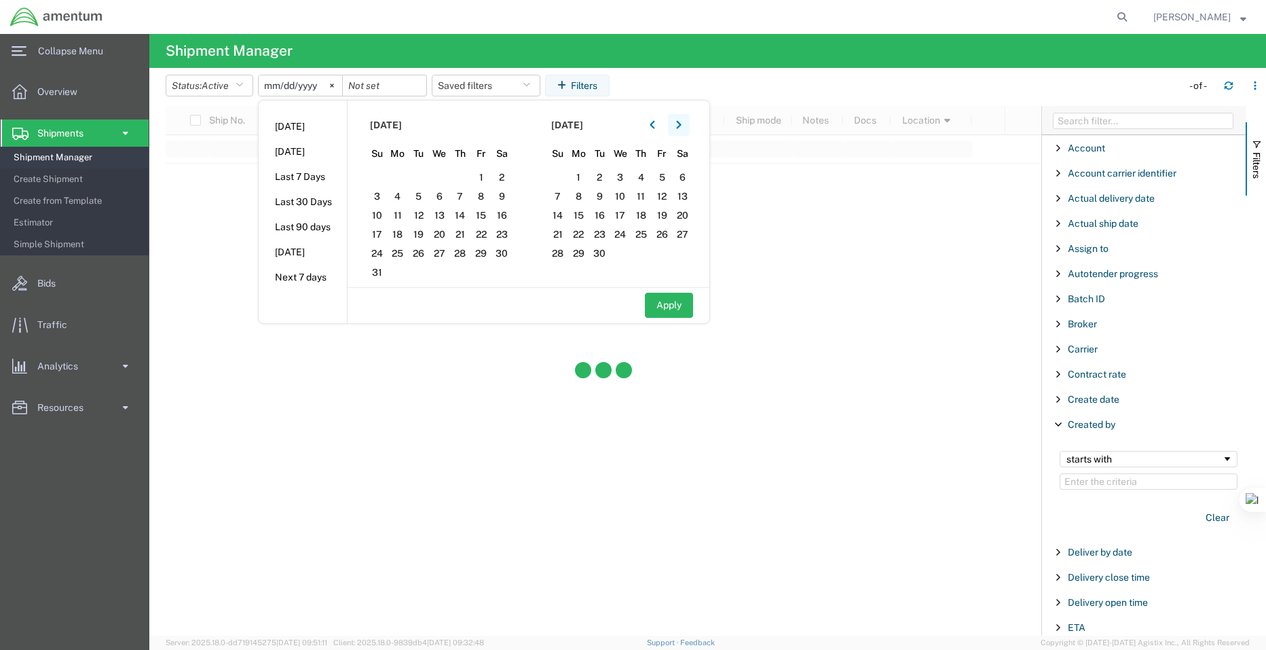
click at [679, 123] on button "button" at bounding box center [679, 125] width 22 height 22
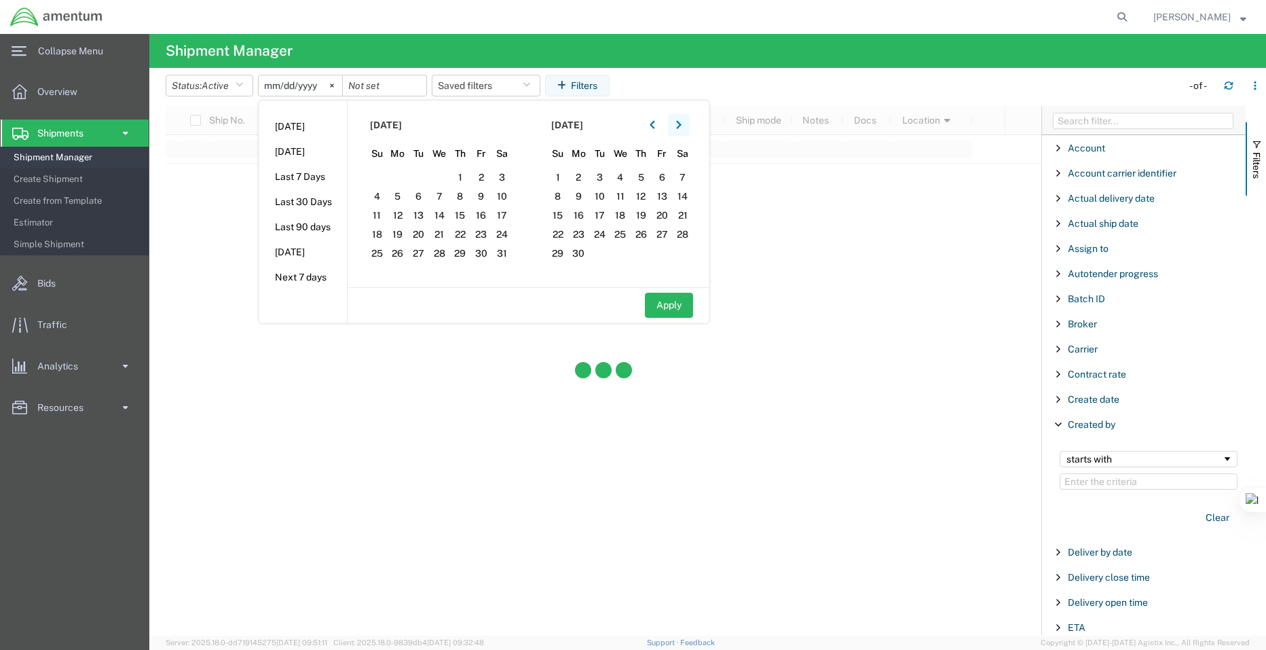
click at [679, 123] on button "button" at bounding box center [679, 125] width 22 height 22
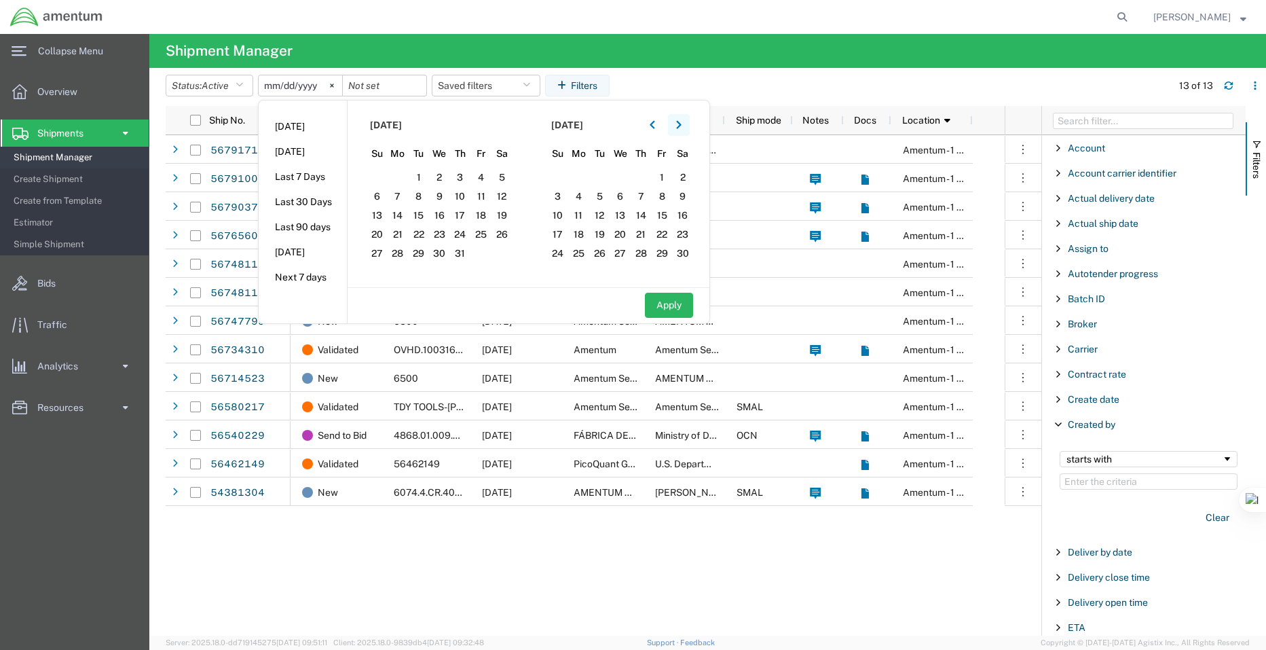
click at [679, 123] on button "button" at bounding box center [679, 125] width 22 height 22
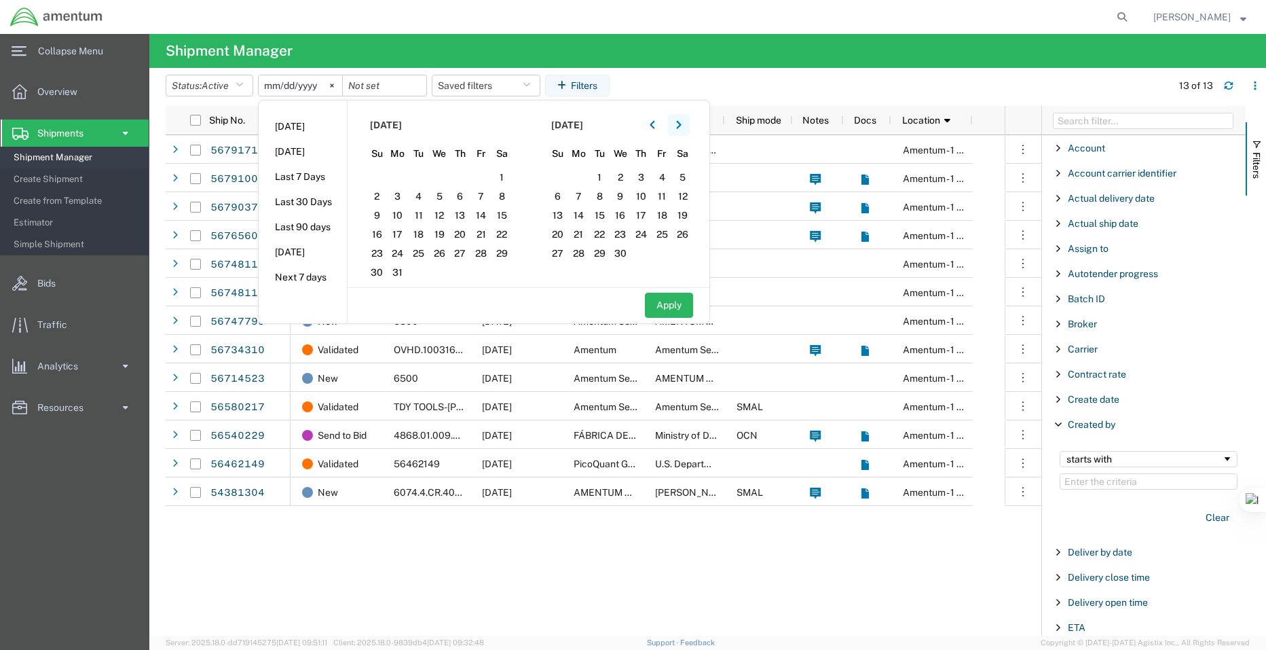
click at [679, 123] on button "button" at bounding box center [679, 125] width 22 height 22
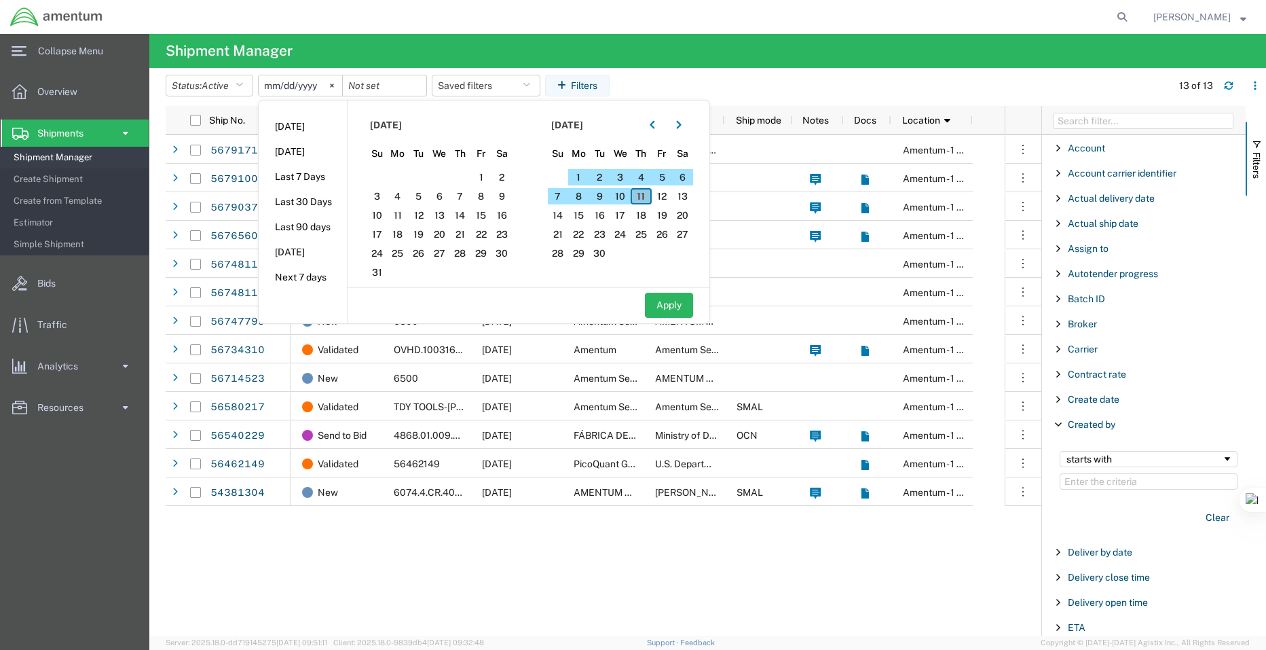
click at [649, 196] on span "11" at bounding box center [641, 196] width 21 height 16
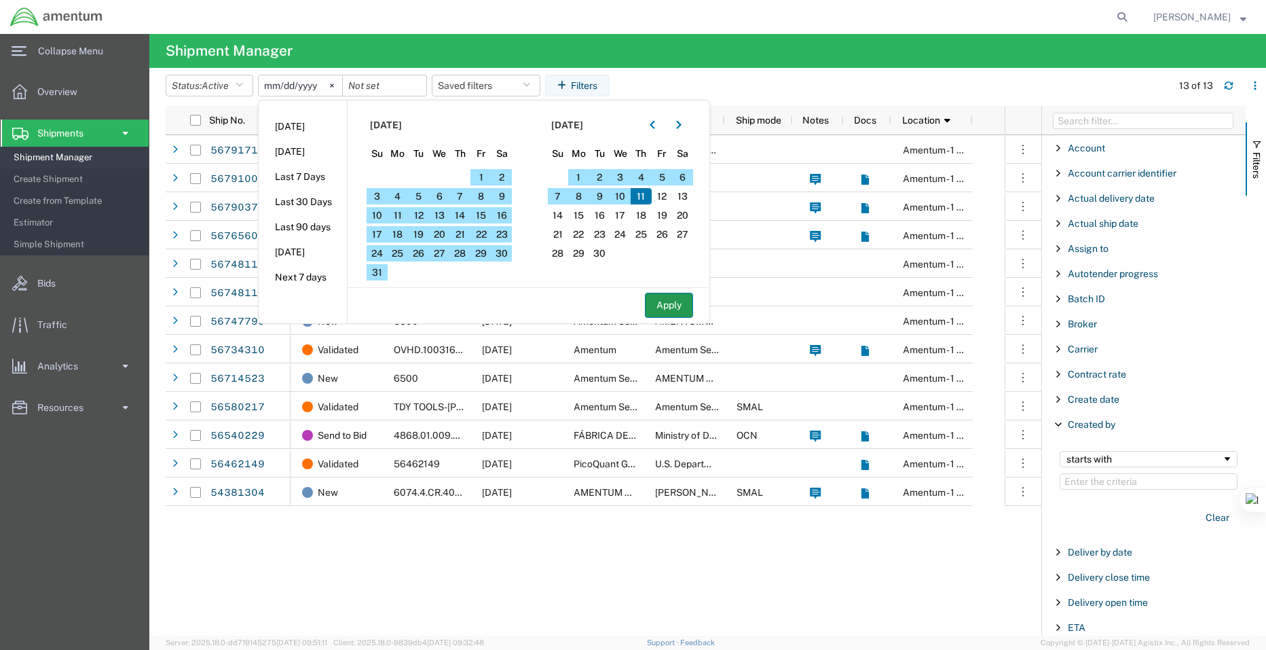
click at [668, 308] on button "Apply" at bounding box center [669, 305] width 48 height 25
type input "2025-09-11"
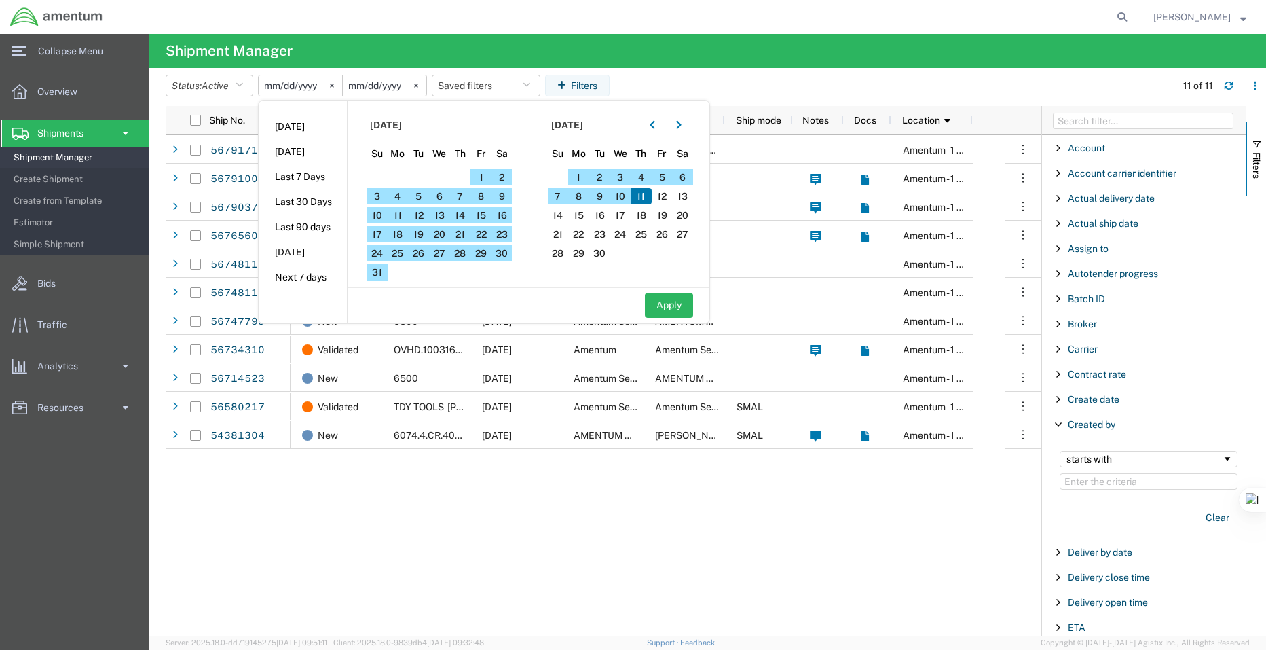
click at [739, 515] on div "Validated 1 09/11/2025 Amentum Bruce Haase Amentum - 1 gcp New 4407.4.0019.FFPR…" at bounding box center [648, 385] width 714 height 500
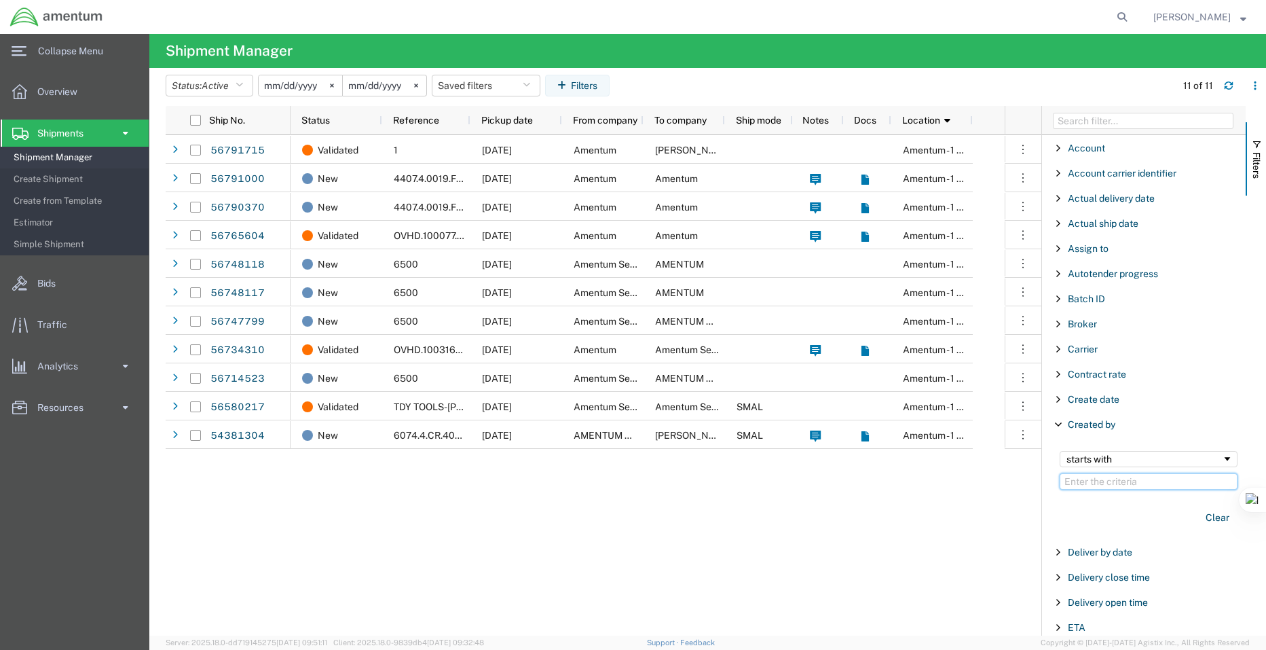
click at [1103, 488] on input "Filter Value" at bounding box center [1149, 481] width 178 height 16
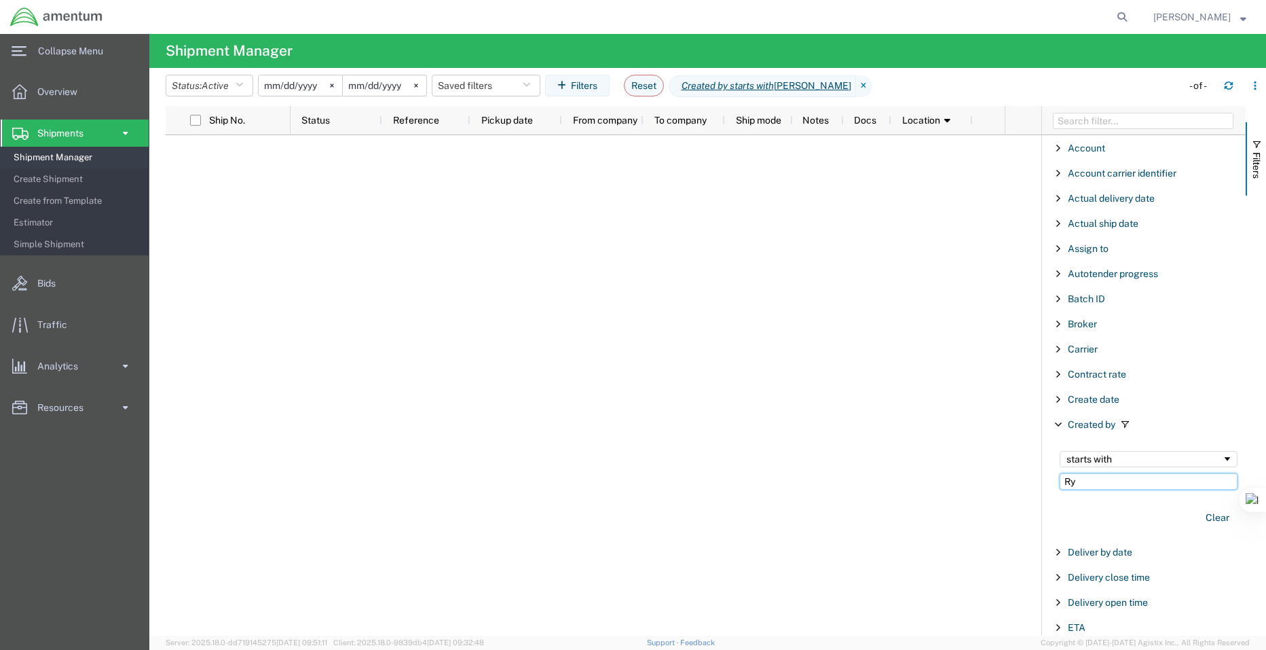
type input "R"
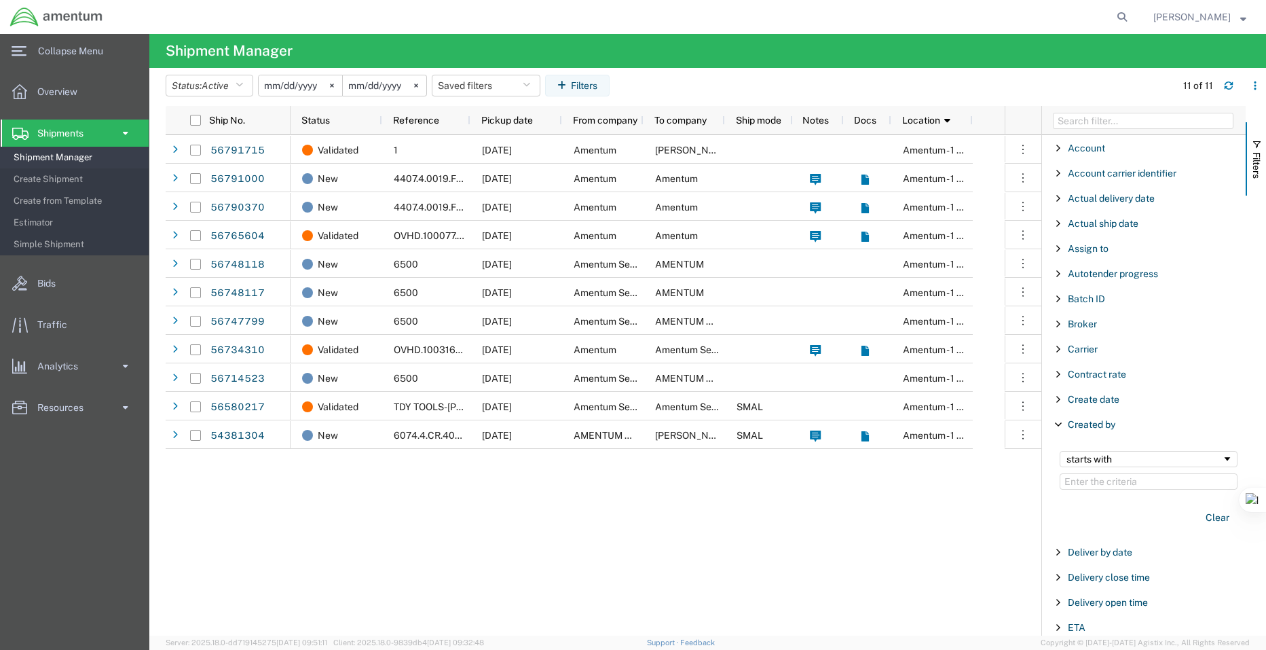
click at [1057, 422] on span "Filter List 66 Filters" at bounding box center [1058, 424] width 11 height 11
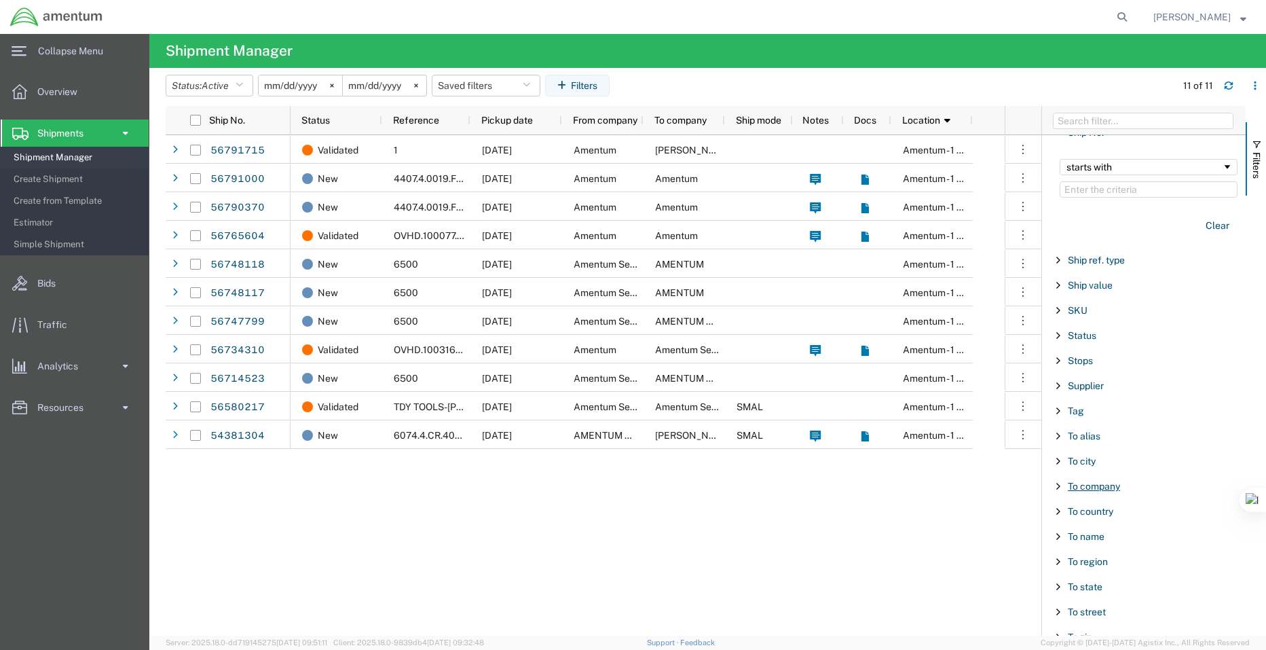
scroll to position [1260, 0]
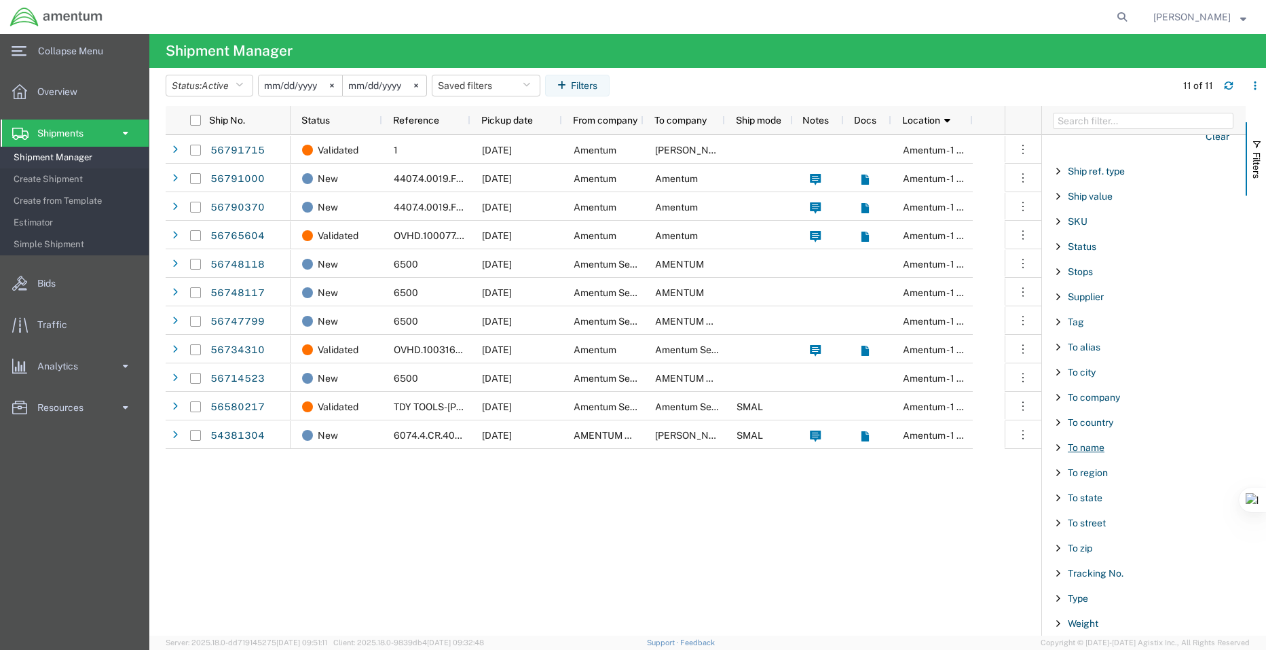
click at [1097, 449] on span "To name" at bounding box center [1086, 447] width 37 height 11
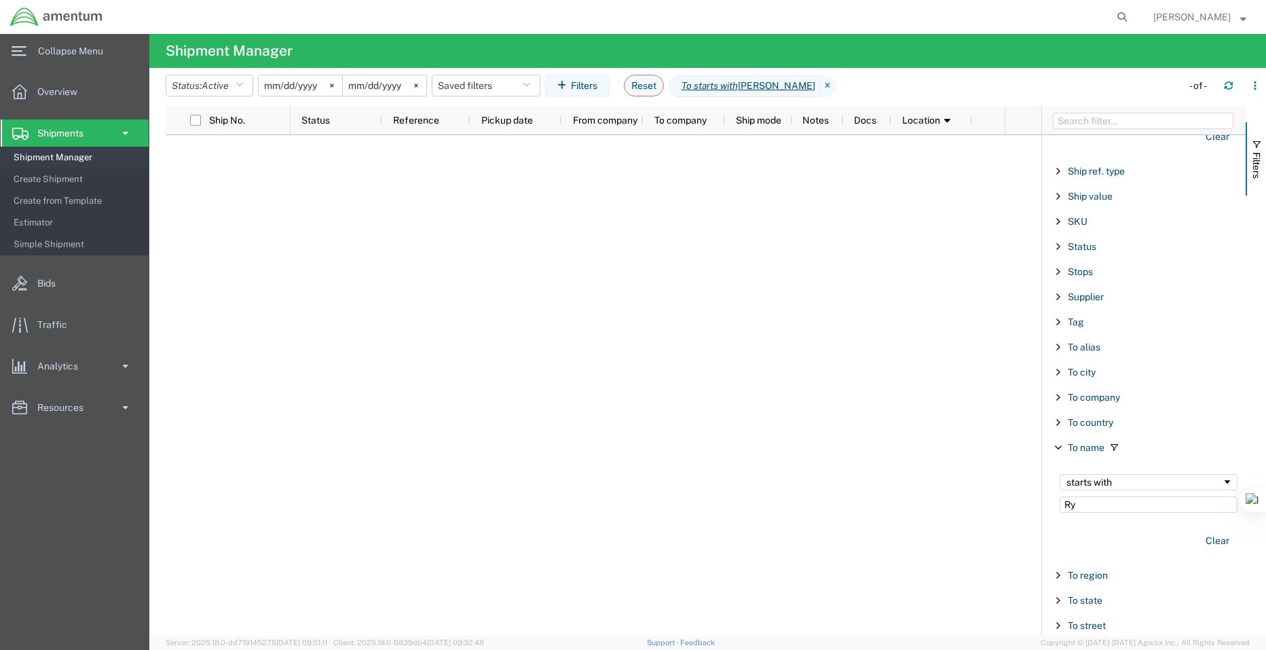
type input "R"
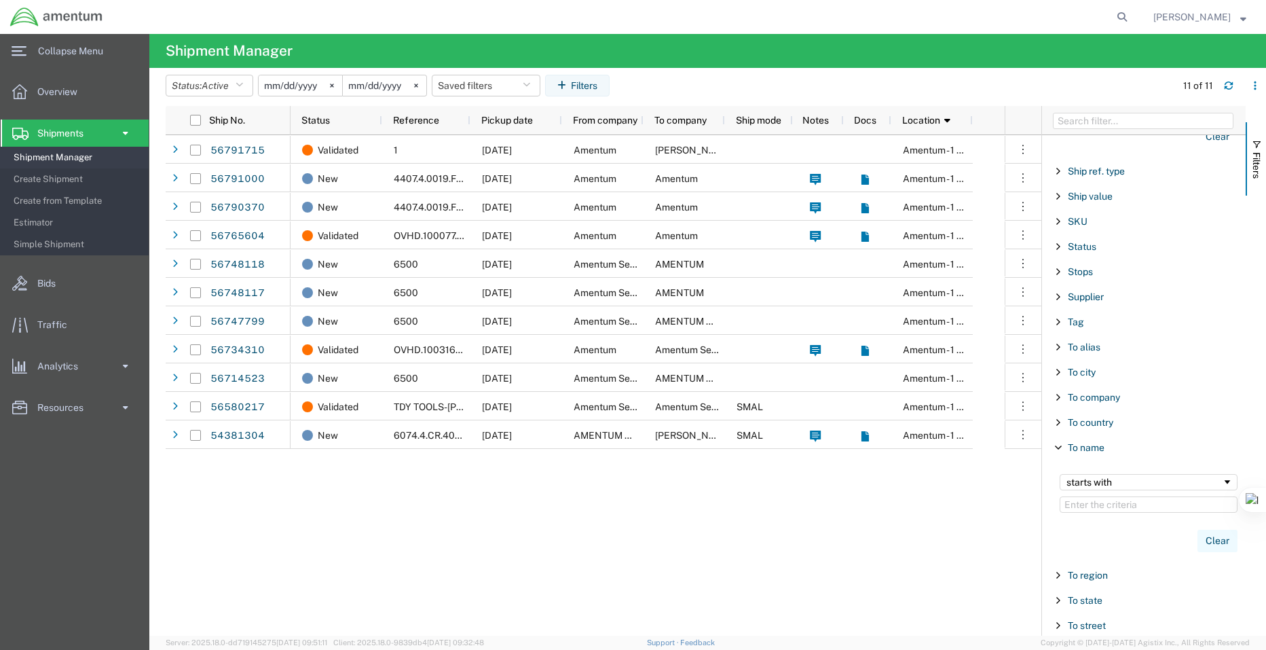
click at [1199, 540] on button "Clear" at bounding box center [1218, 541] width 40 height 22
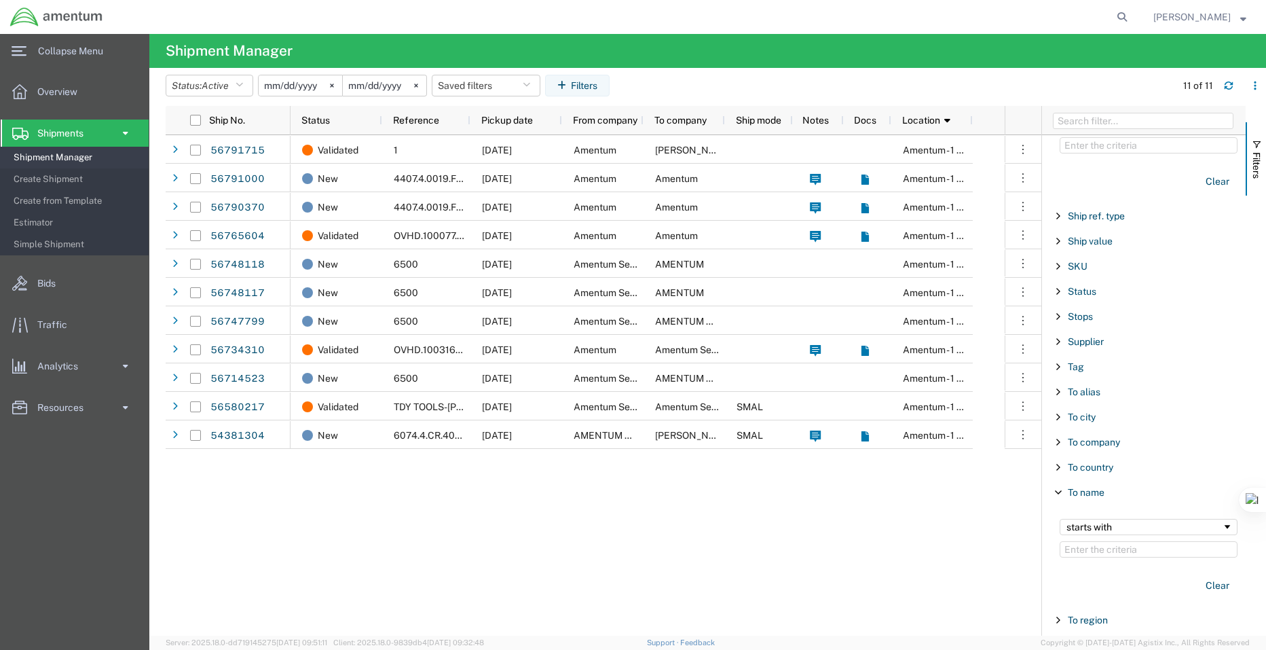
scroll to position [1192, 0]
click at [1077, 521] on div "To name" at bounding box center [1144, 515] width 204 height 24
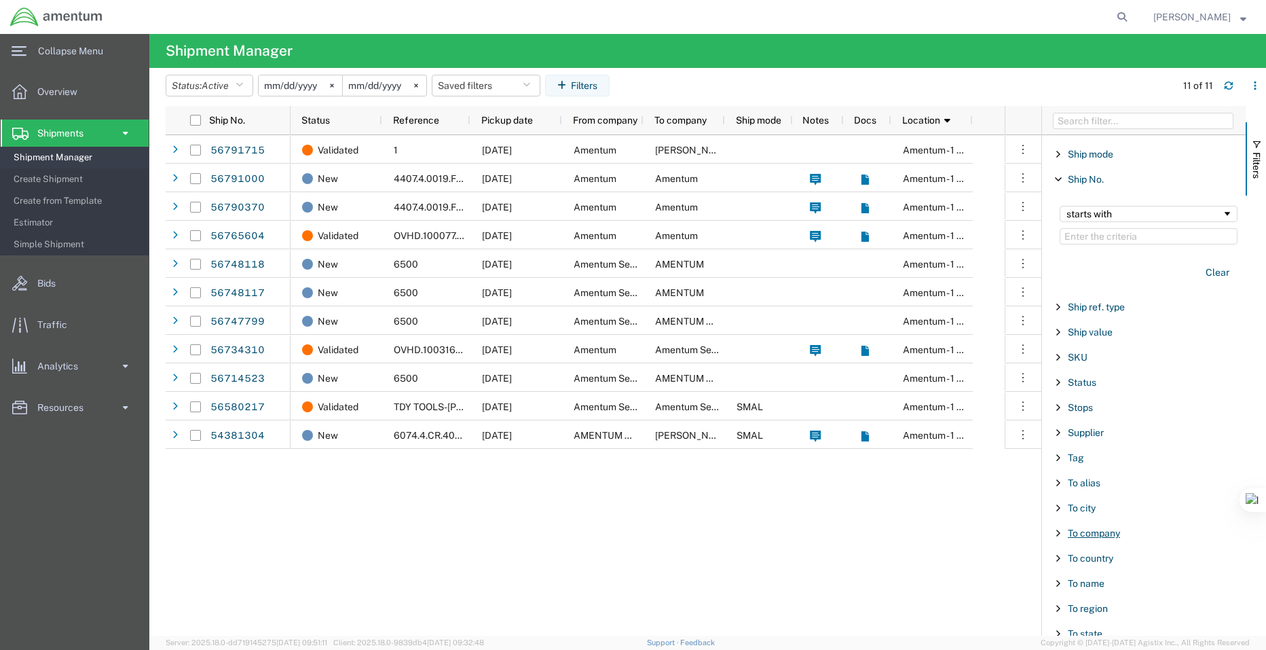
click at [1102, 536] on span "To company" at bounding box center [1094, 533] width 52 height 11
click at [1101, 588] on input "Filter Value" at bounding box center [1149, 590] width 178 height 16
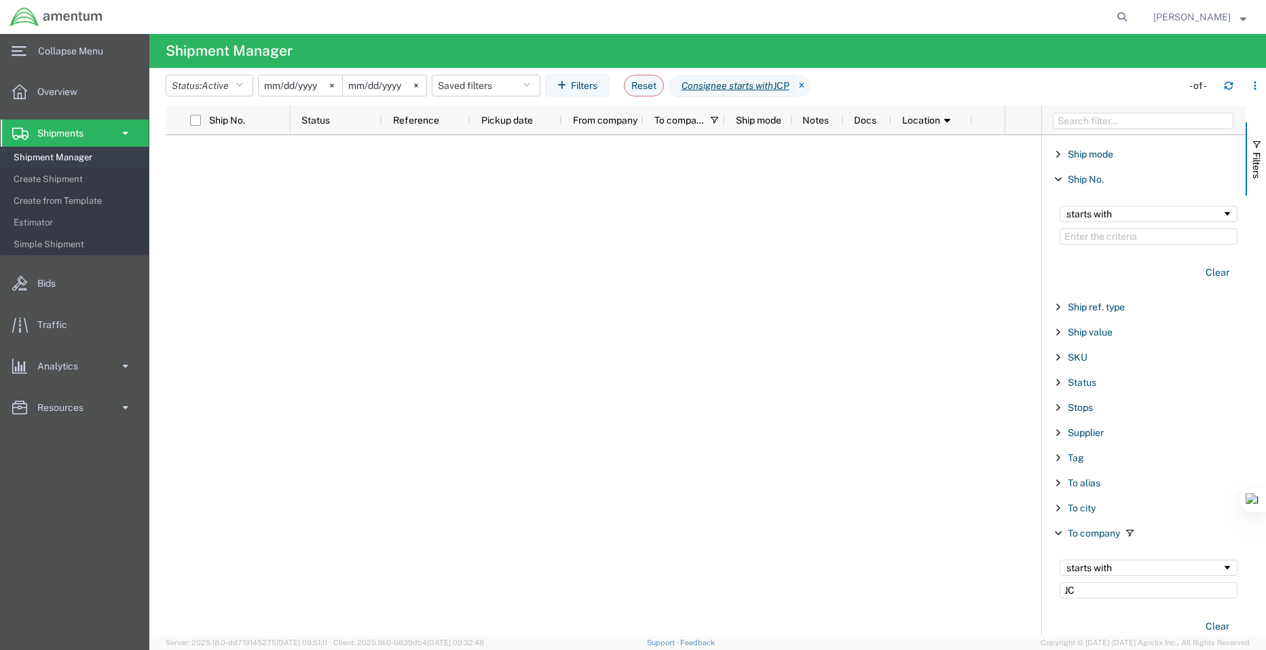
type input "J"
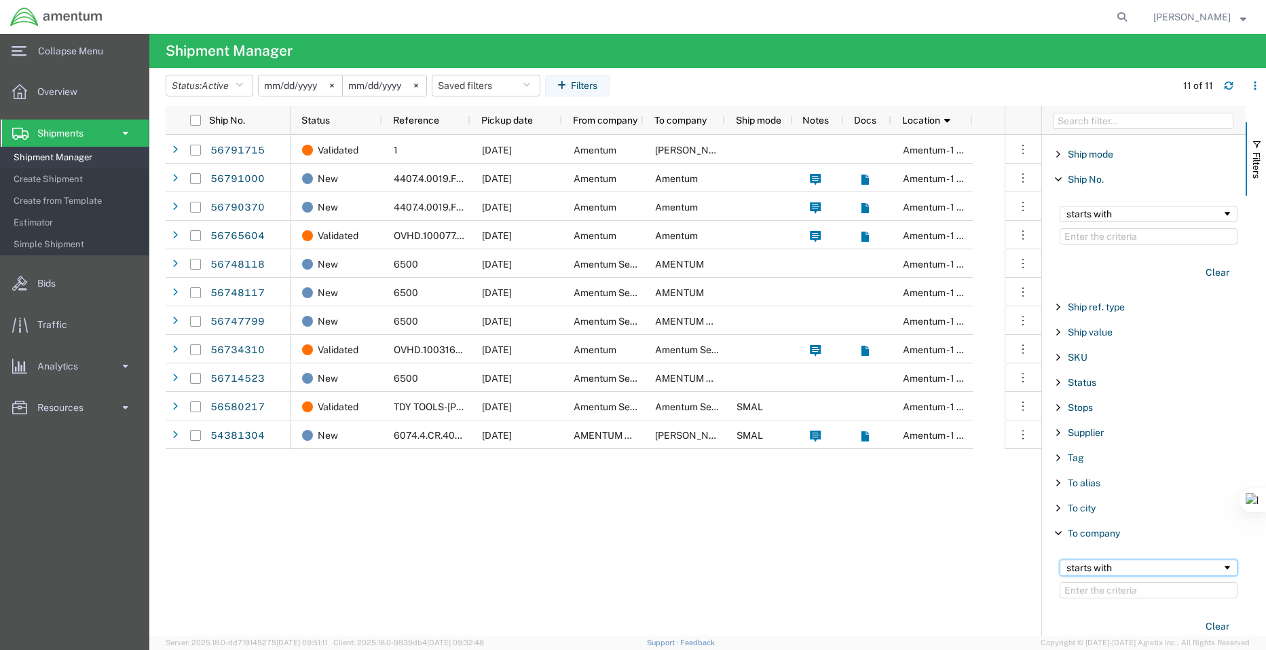
click at [1222, 569] on span "Filtering operator" at bounding box center [1227, 567] width 11 height 11
click at [1251, 374] on div "Filters" at bounding box center [1256, 371] width 20 height 530
click at [1063, 532] on span "Filter List 66 Filters" at bounding box center [1058, 533] width 11 height 11
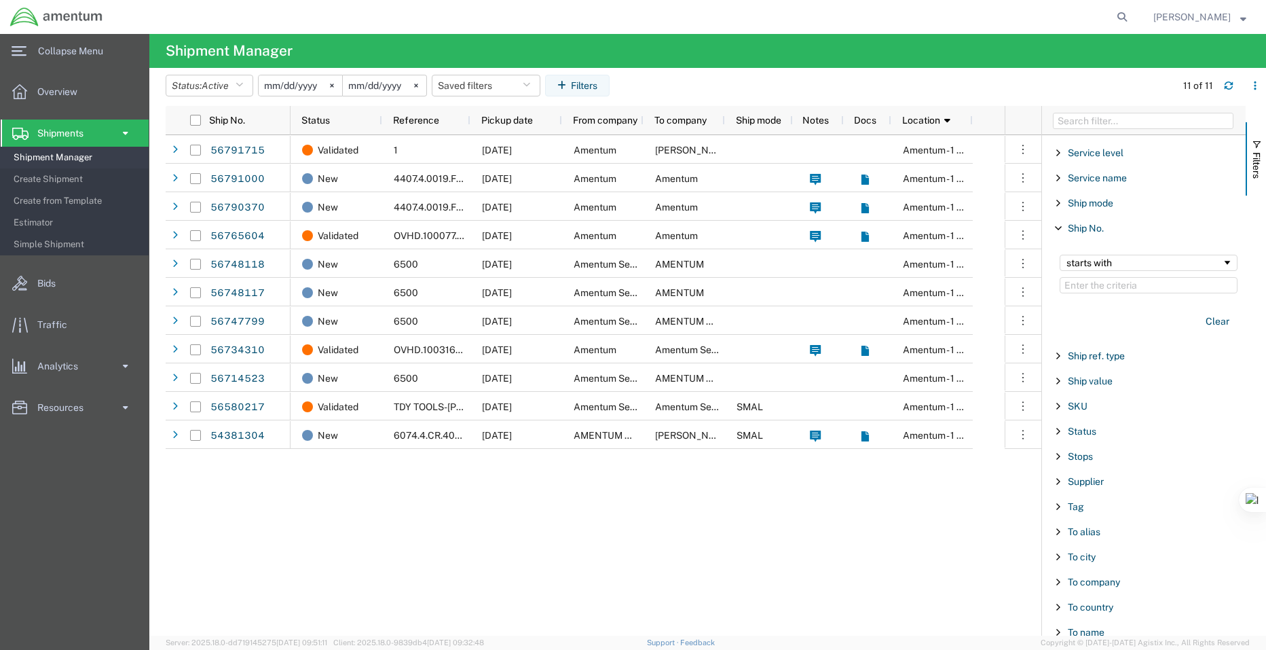
scroll to position [1086, 0]
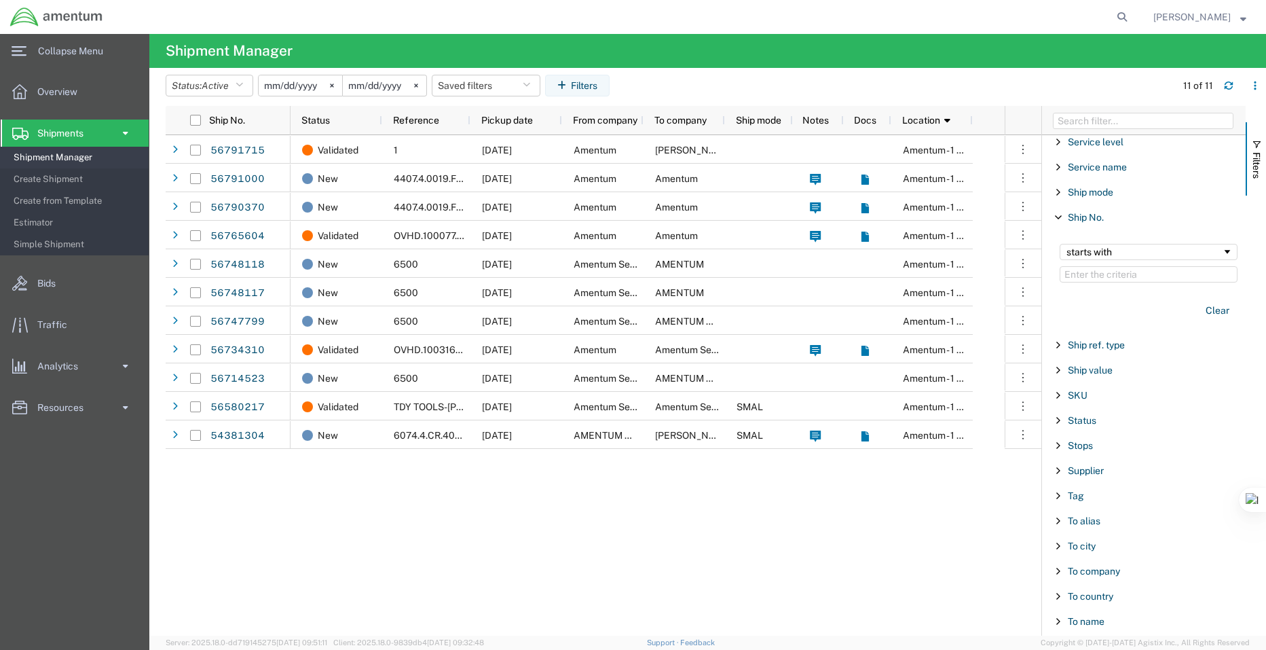
click at [1060, 219] on span "Filter List 66 Filters" at bounding box center [1058, 217] width 11 height 11
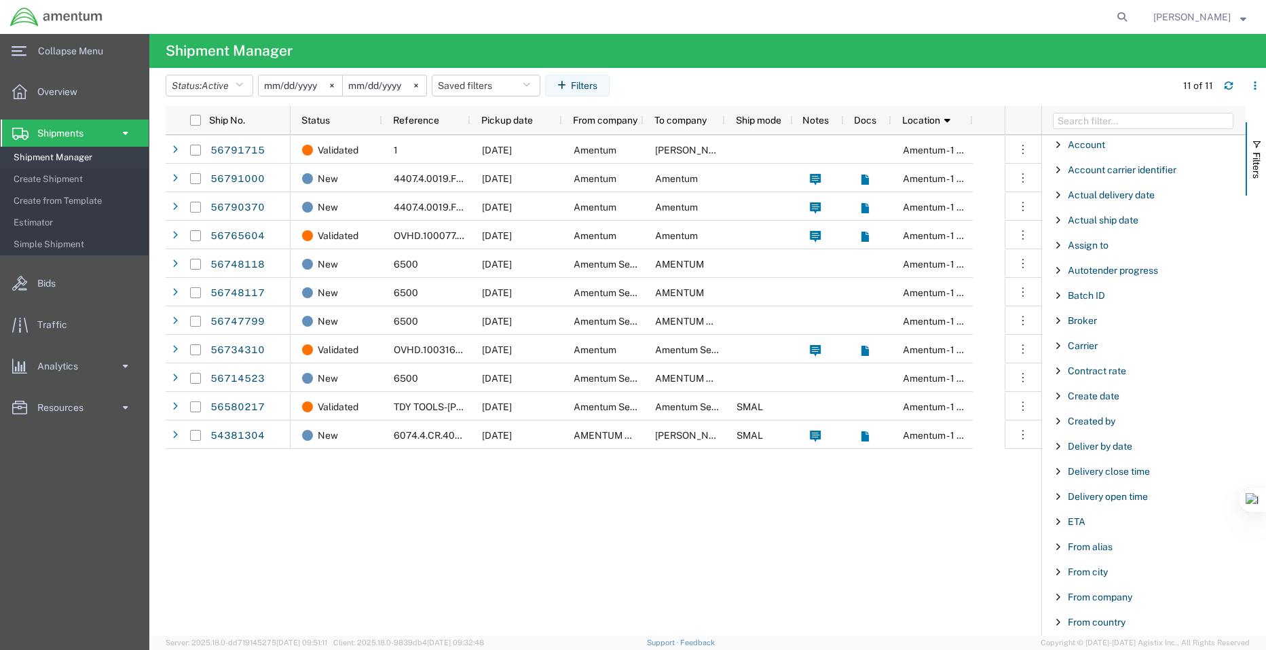
scroll to position [0, 0]
click at [1063, 149] on span "Filter List 66 Filters" at bounding box center [1058, 148] width 11 height 11
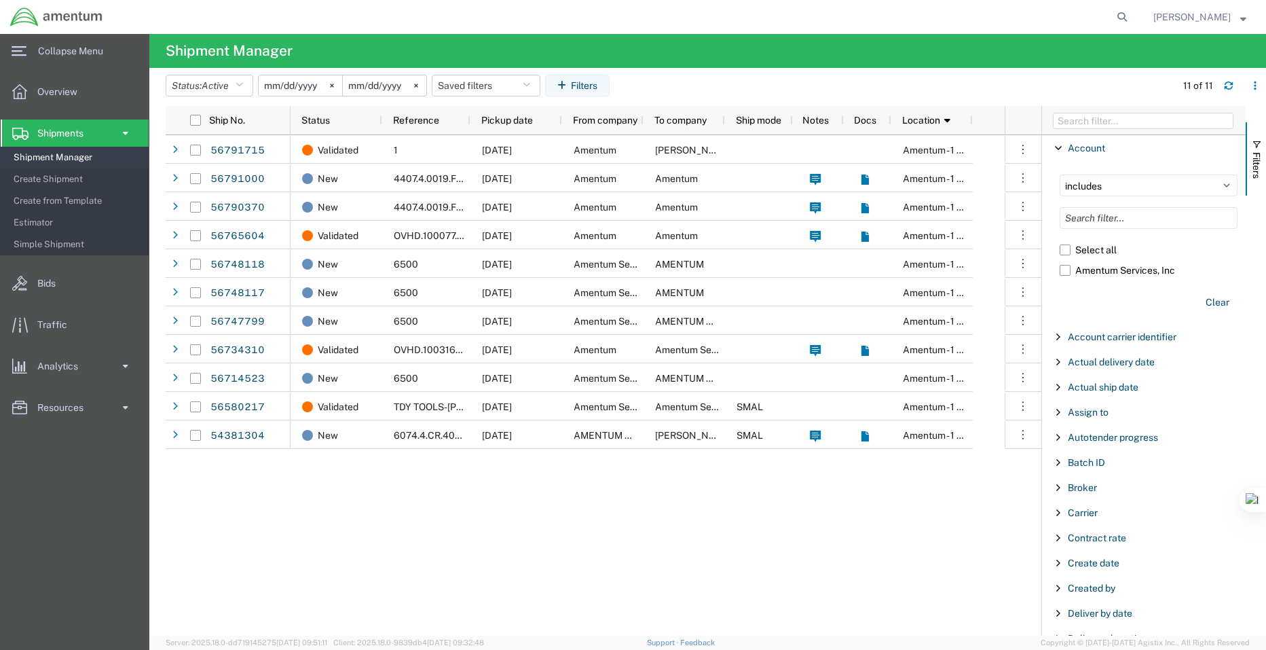
click at [1063, 149] on span "Filter List 66 Filters" at bounding box center [1058, 148] width 11 height 11
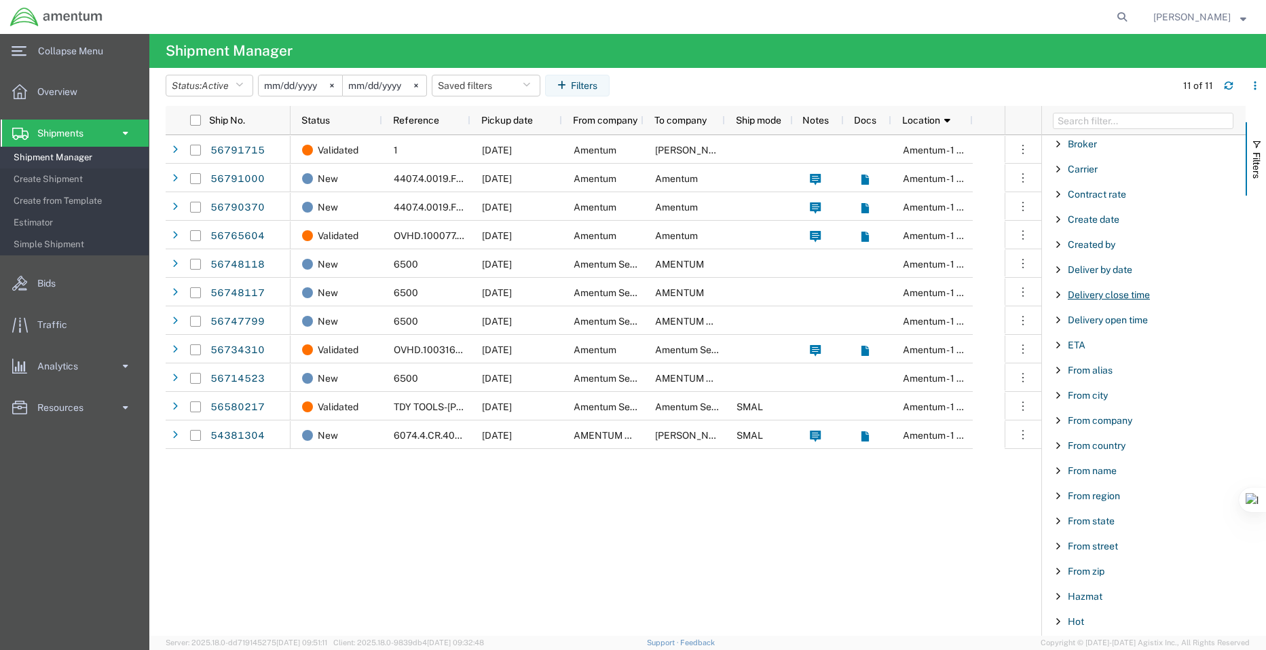
scroll to position [204, 0]
click at [1060, 396] on span "Filter List 66 Filters" at bounding box center [1058, 396] width 11 height 11
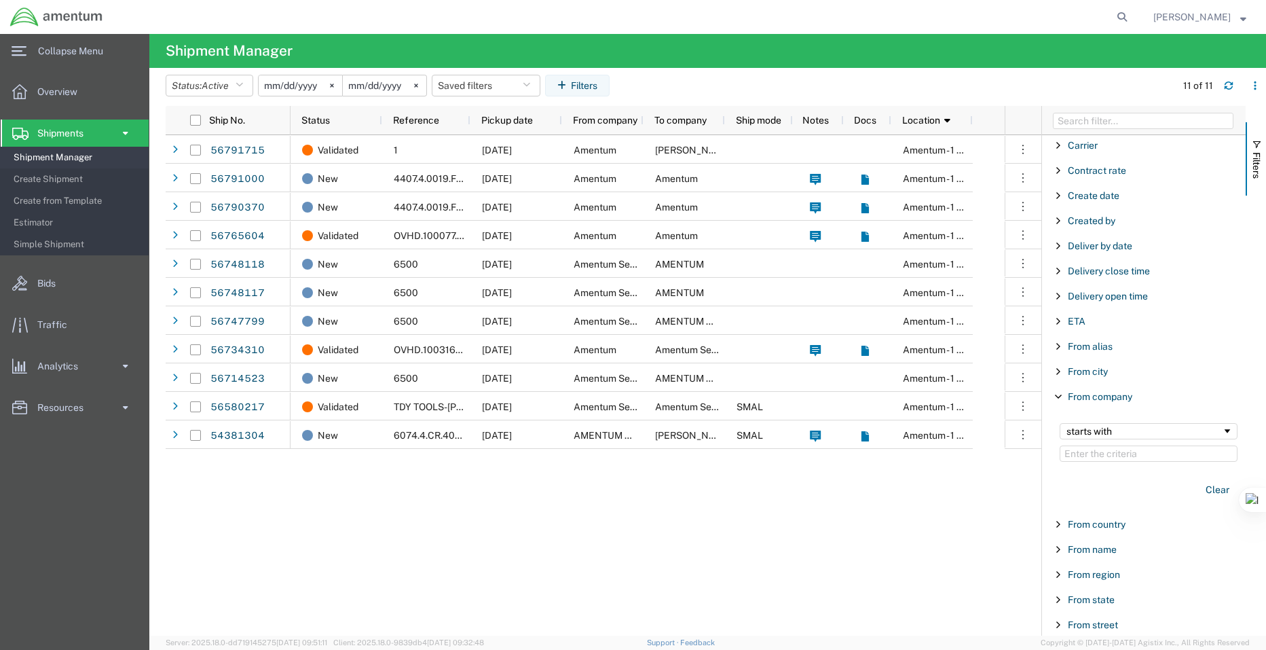
click at [1098, 456] on input "Filter Value" at bounding box center [1149, 453] width 178 height 16
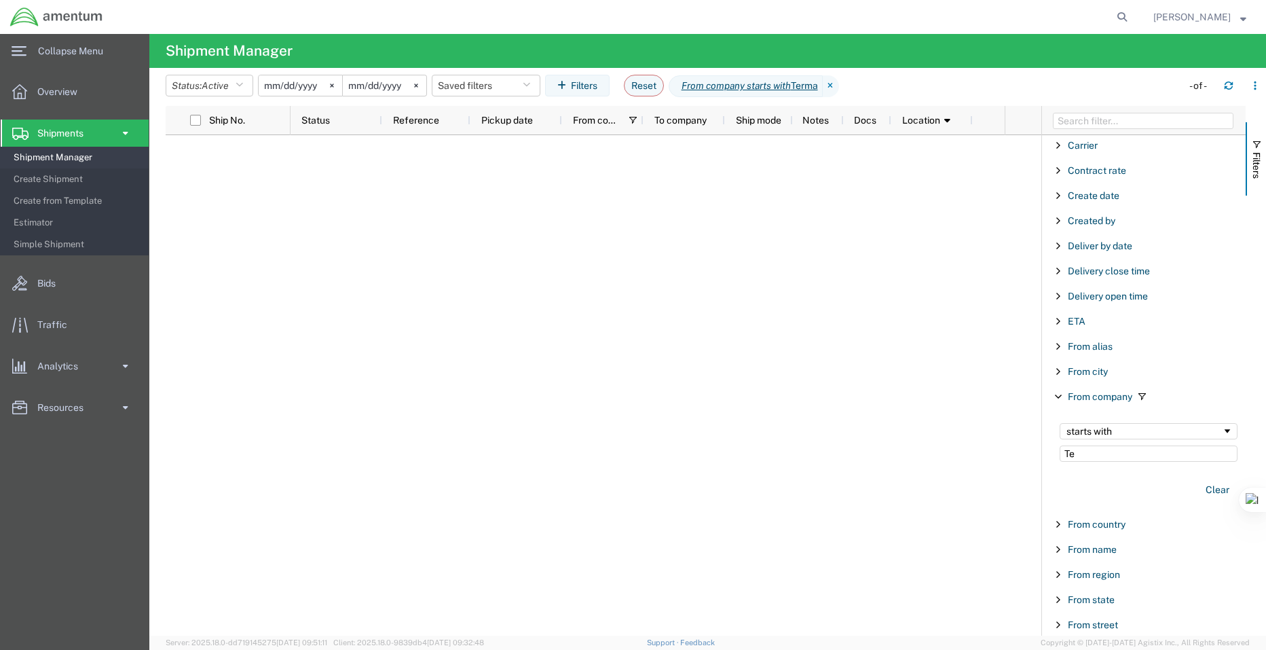
type input "T"
type input "S"
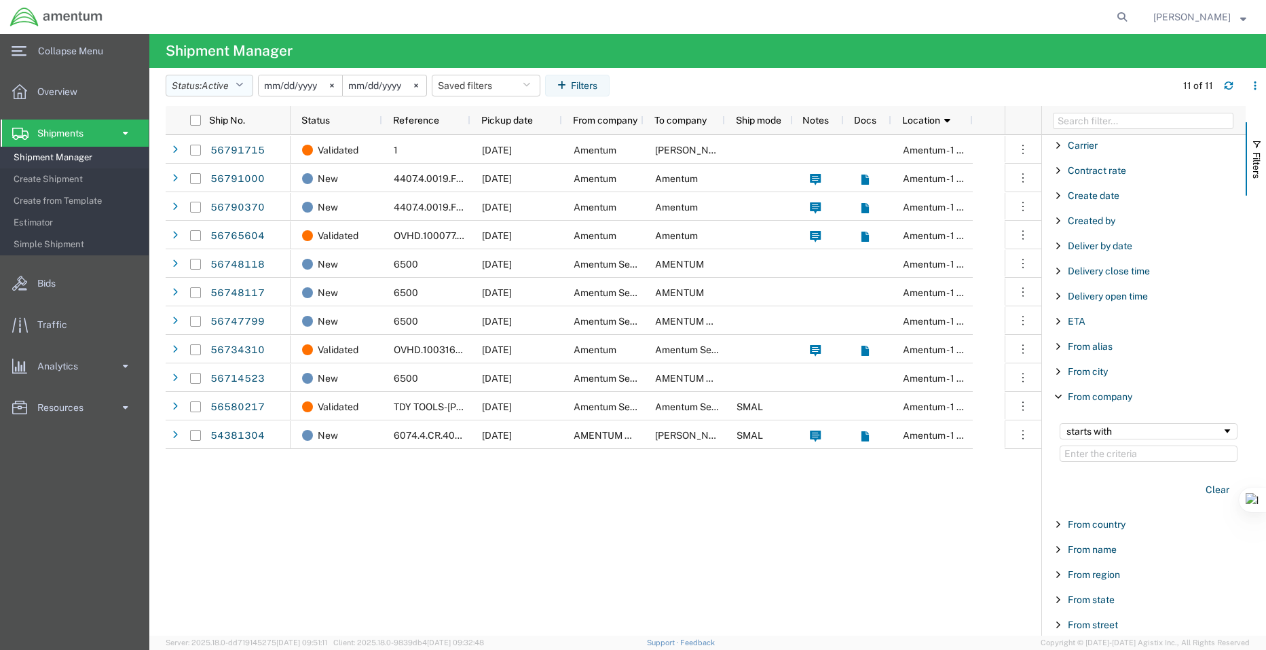
click at [241, 84] on icon "button" at bounding box center [239, 86] width 7 height 10
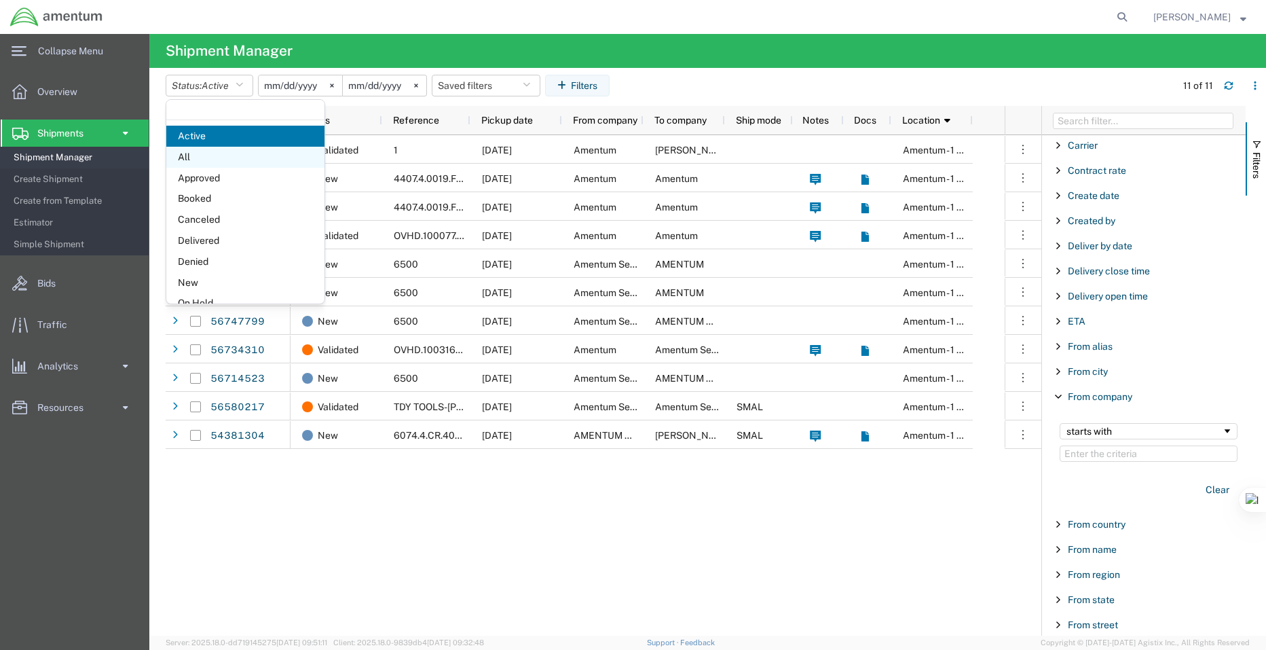
click at [202, 151] on span "All" at bounding box center [245, 157] width 158 height 21
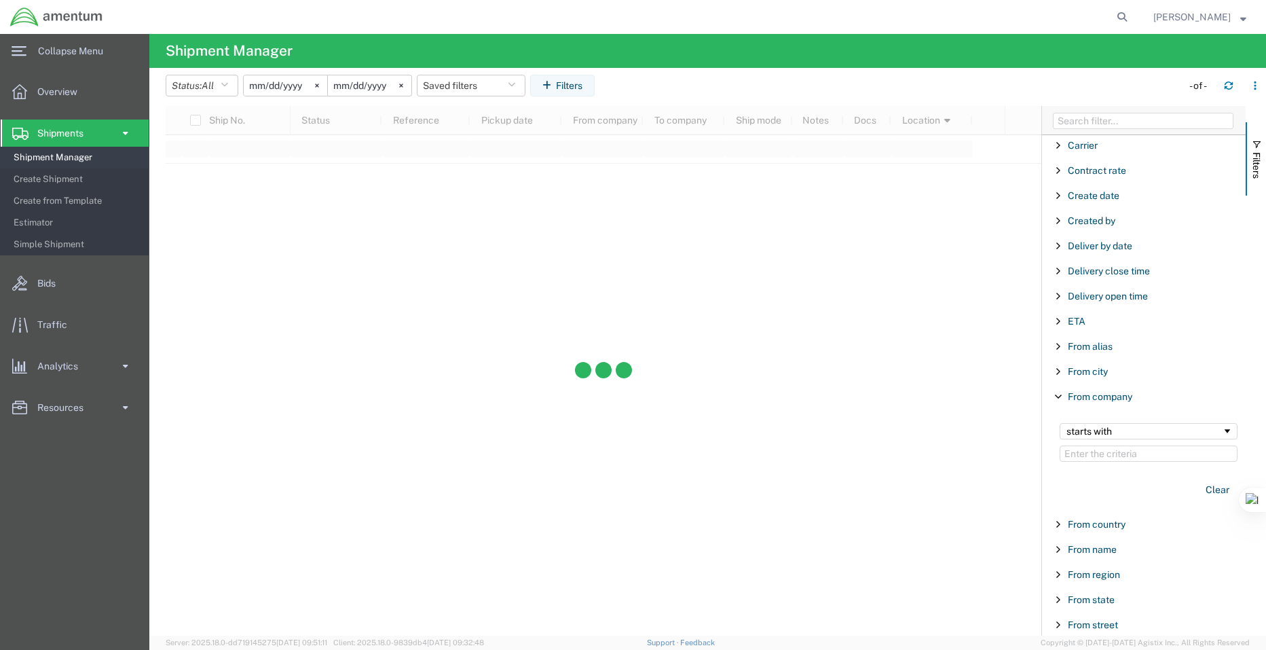
click at [1061, 398] on span "Filter List 66 Filters" at bounding box center [1058, 396] width 11 height 11
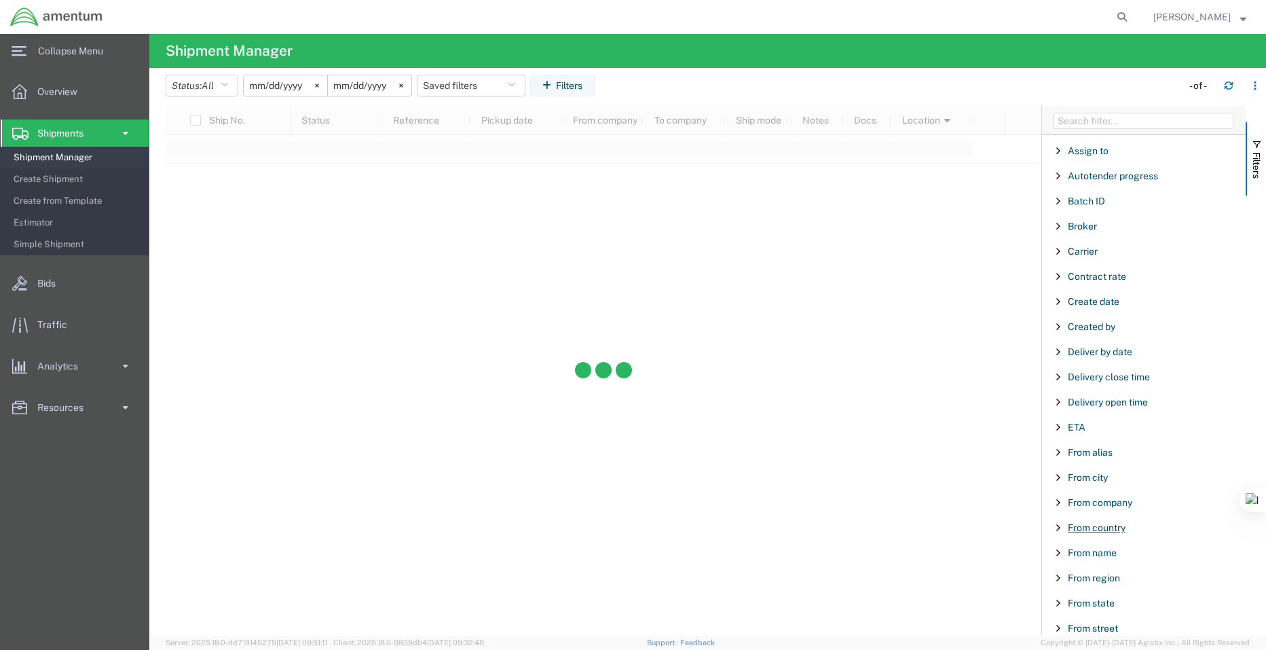
scroll to position [68, 0]
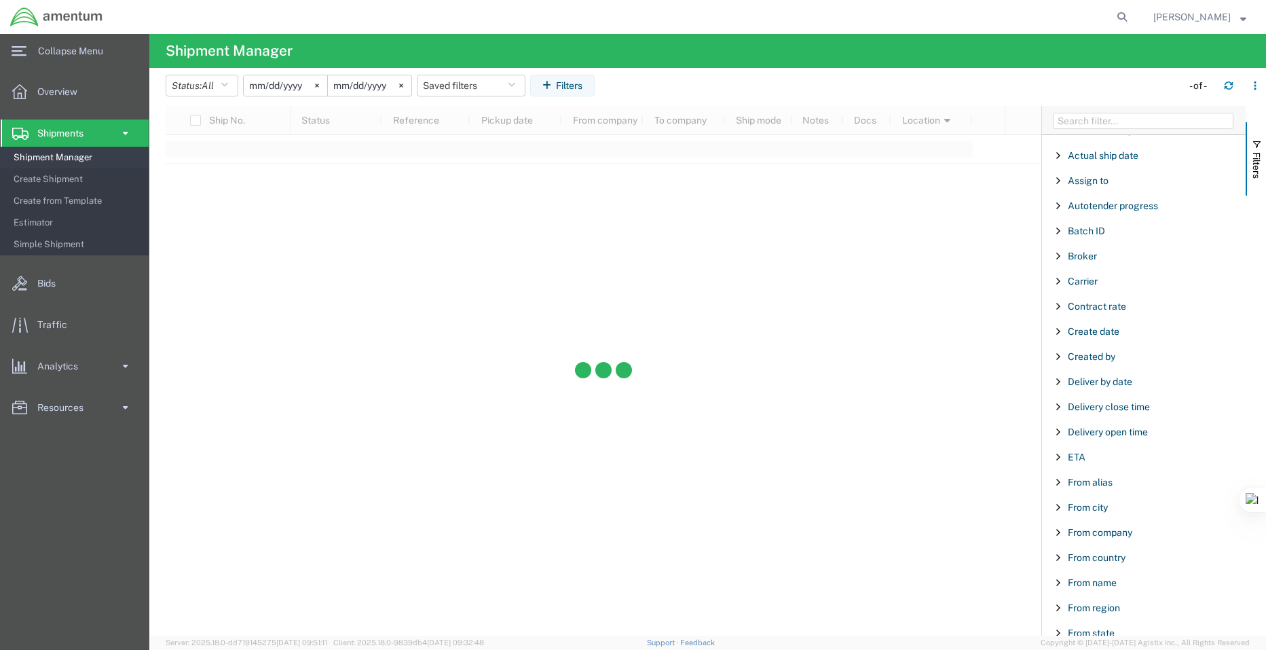
click at [1065, 361] on div "Created by" at bounding box center [1144, 356] width 204 height 24
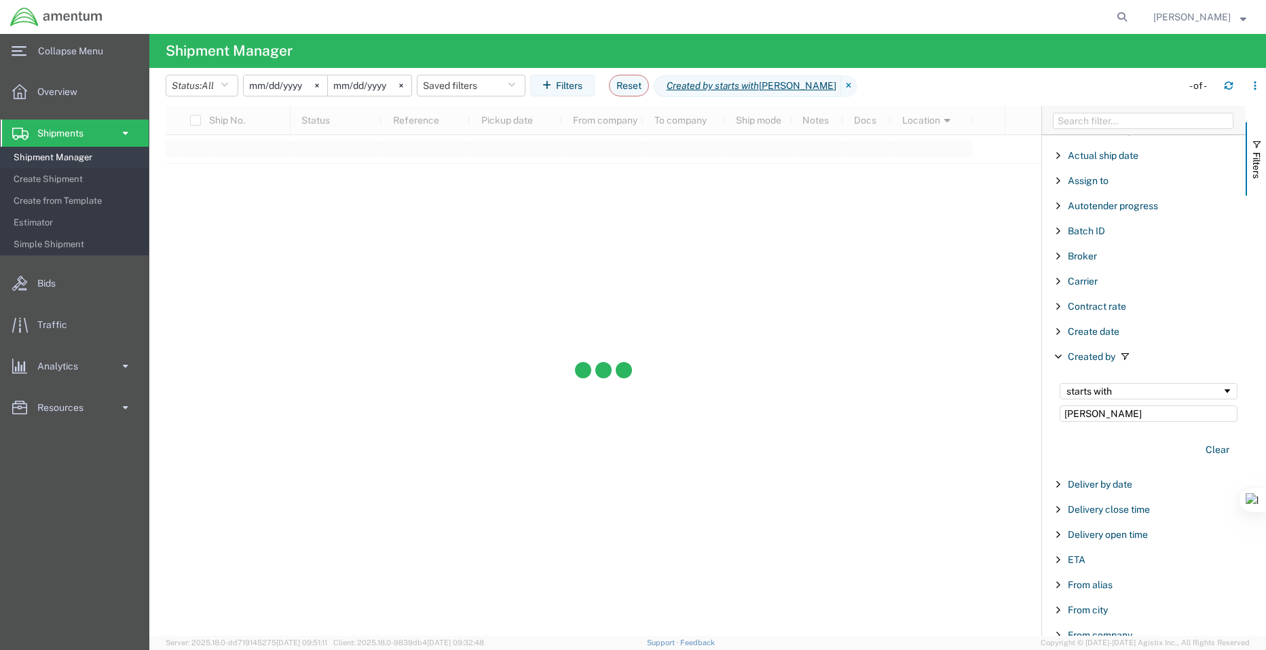
type input "ryan"
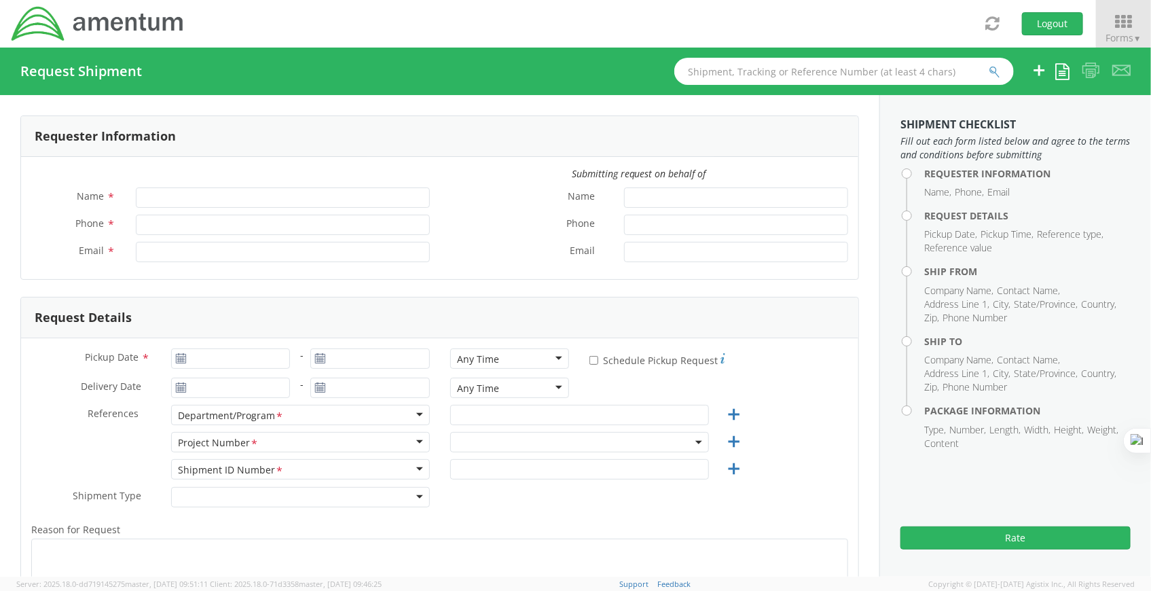
type input "Ryan Showers"
type input "+1-301-904-3497"
type input "[PERSON_NAME][EMAIL_ADDRESS][DOMAIN_NAME]"
click at [1129, 34] on span "Forms ▼" at bounding box center [1123, 37] width 36 height 13
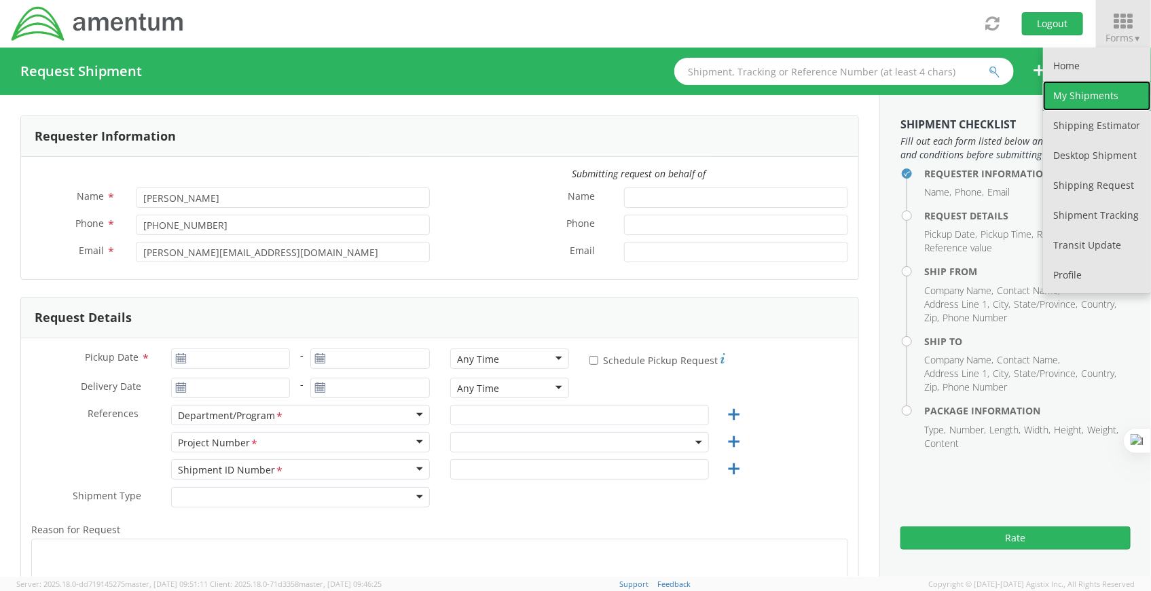
click at [1068, 103] on link "My Shipments" at bounding box center [1097, 96] width 108 height 30
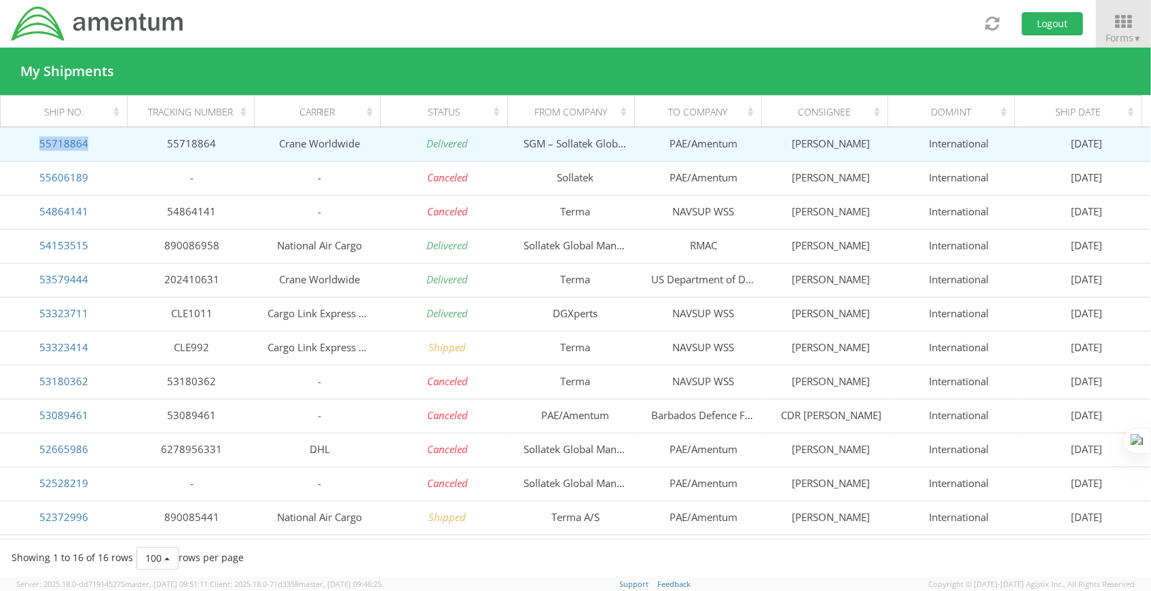
drag, startPoint x: 96, startPoint y: 147, endPoint x: 37, endPoint y: 147, distance: 59.1
click at [37, 147] on td "55718864" at bounding box center [64, 144] width 128 height 34
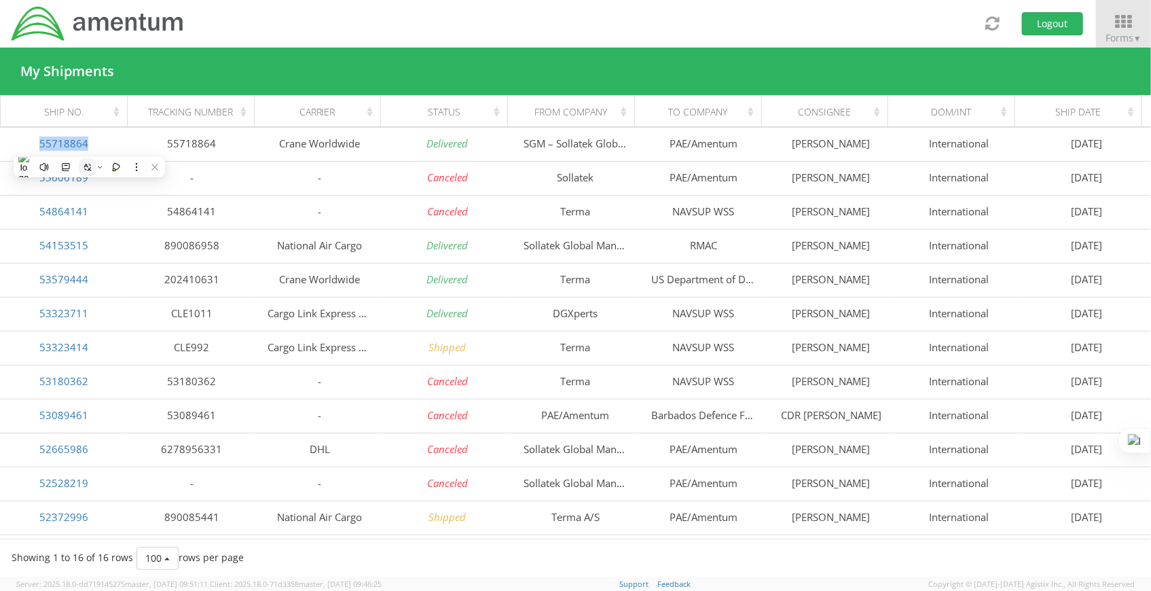
copy link "55718864"
click at [52, 32] on img at bounding box center [97, 24] width 175 height 38
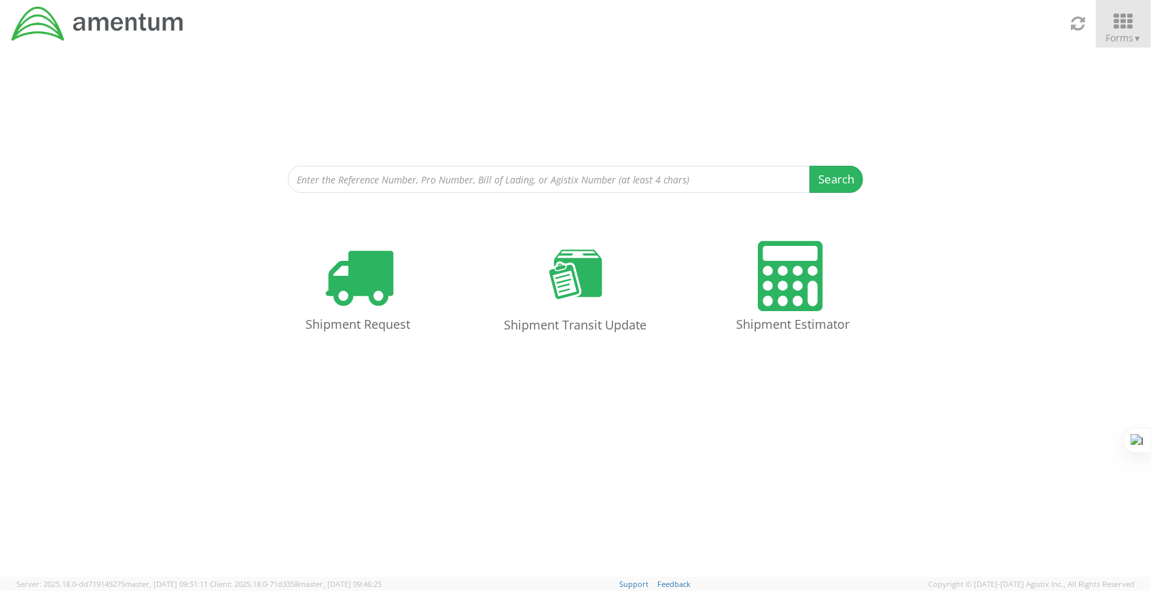
click at [1135, 12] on icon at bounding box center [1123, 21] width 63 height 19
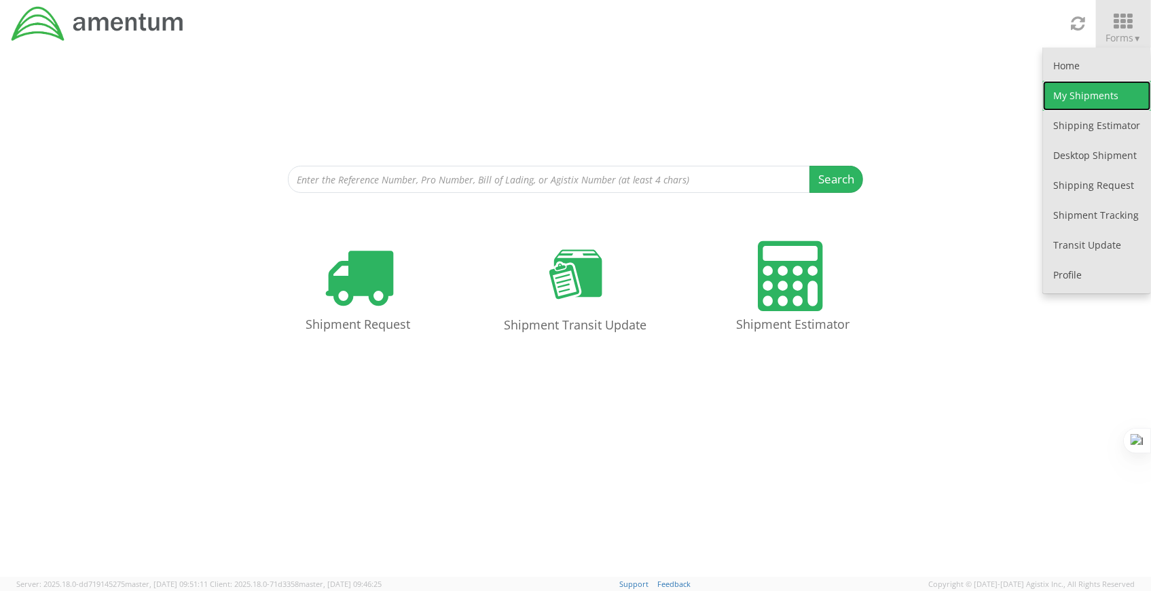
click at [1121, 103] on link "My Shipments" at bounding box center [1097, 96] width 108 height 30
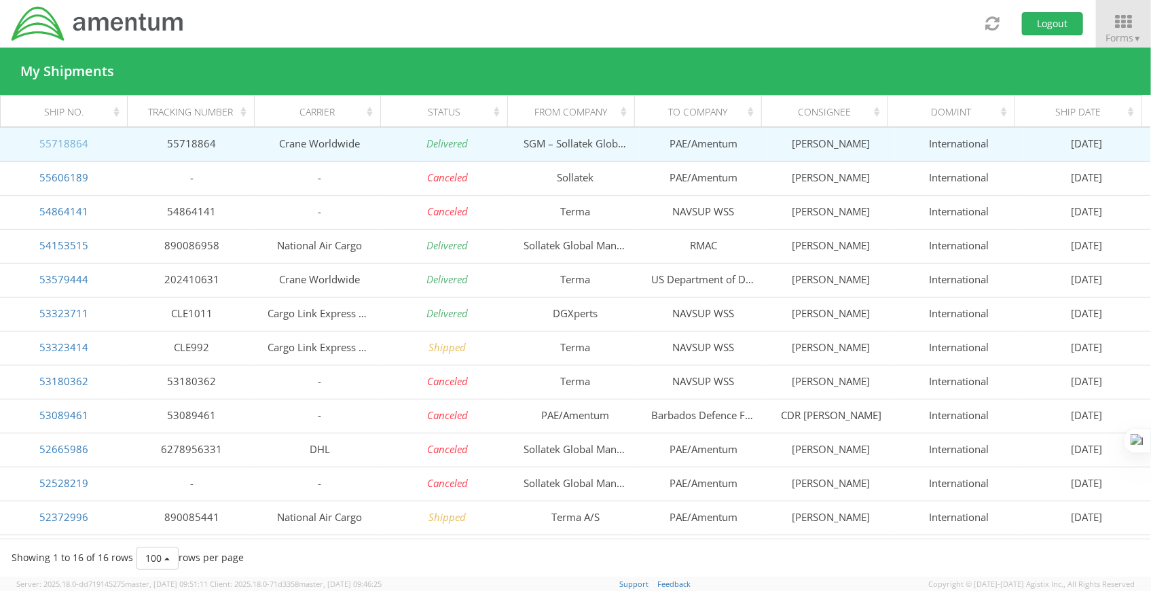
click at [75, 142] on link "55718864" at bounding box center [63, 143] width 49 height 14
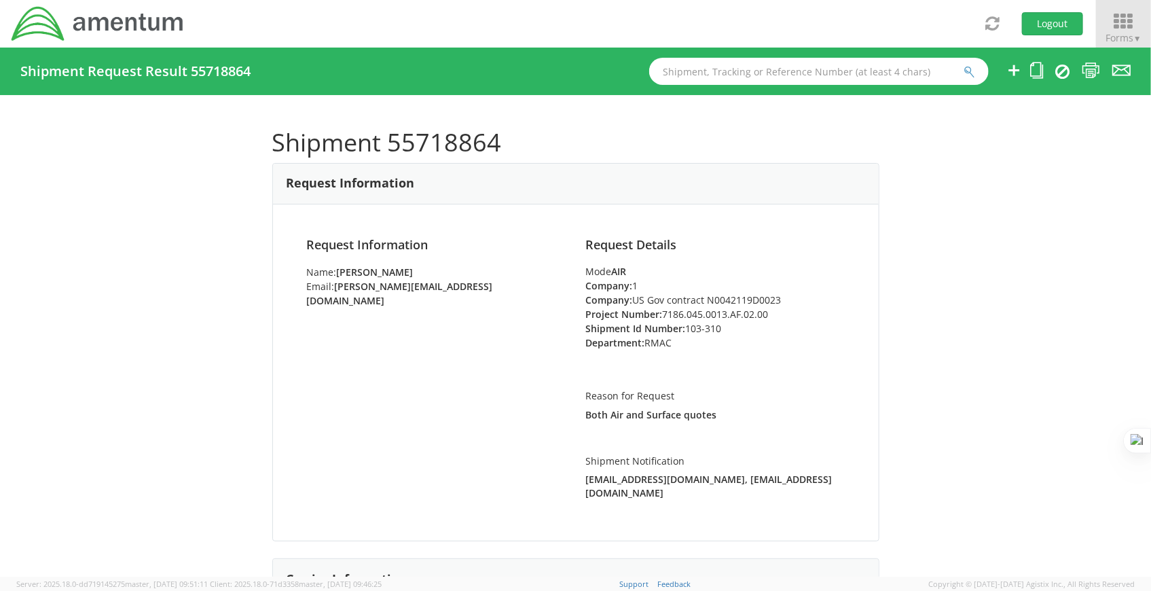
click at [1145, 27] on icon at bounding box center [1123, 21] width 63 height 19
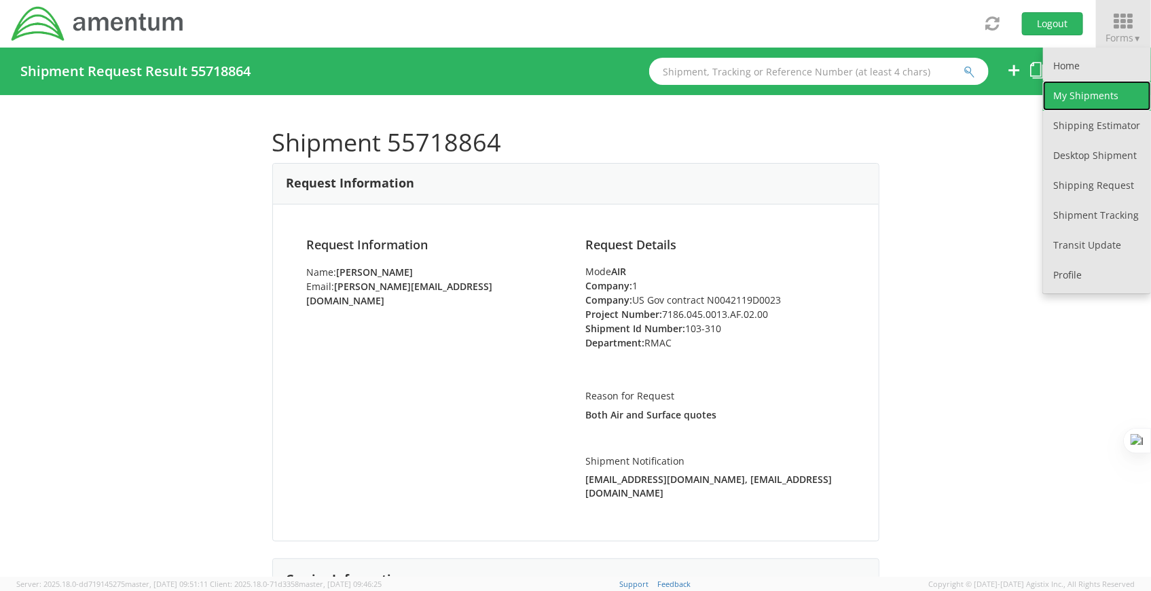
click at [1111, 98] on link "My Shipments" at bounding box center [1097, 96] width 108 height 30
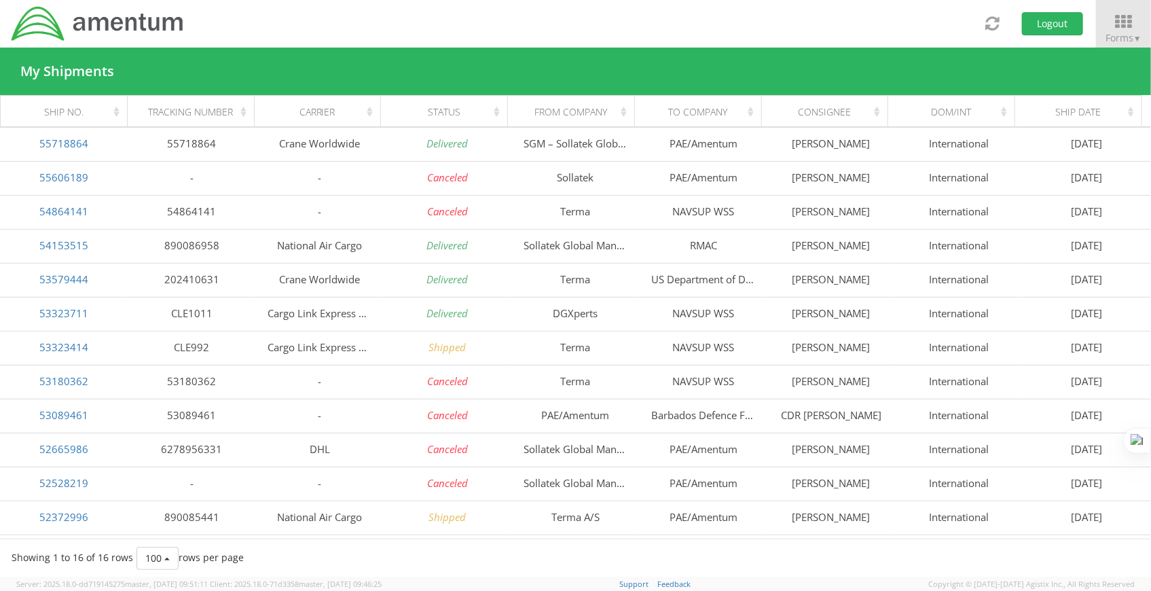
click at [495, 105] on div "Status" at bounding box center [448, 112] width 110 height 14
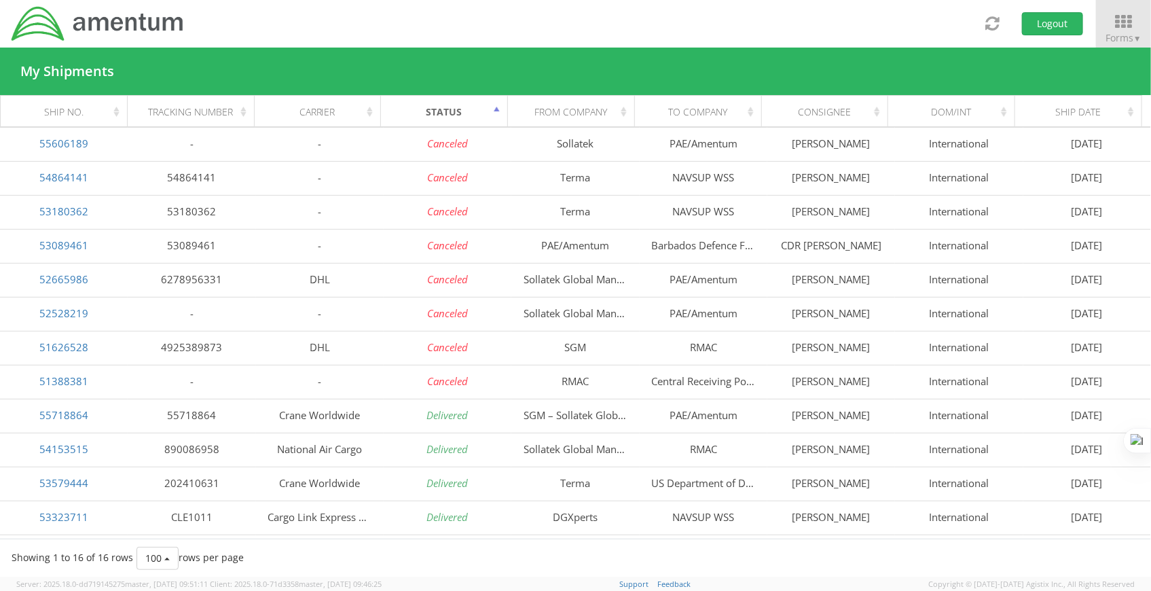
click at [496, 111] on div "Status" at bounding box center [448, 112] width 110 height 14
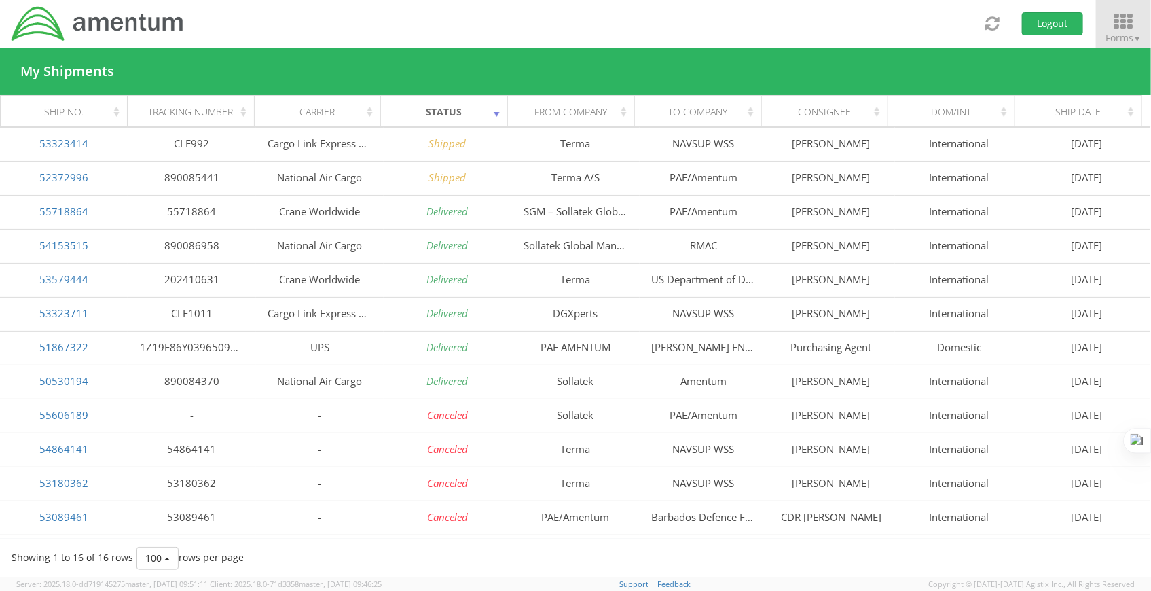
click at [1126, 22] on icon at bounding box center [1123, 21] width 63 height 19
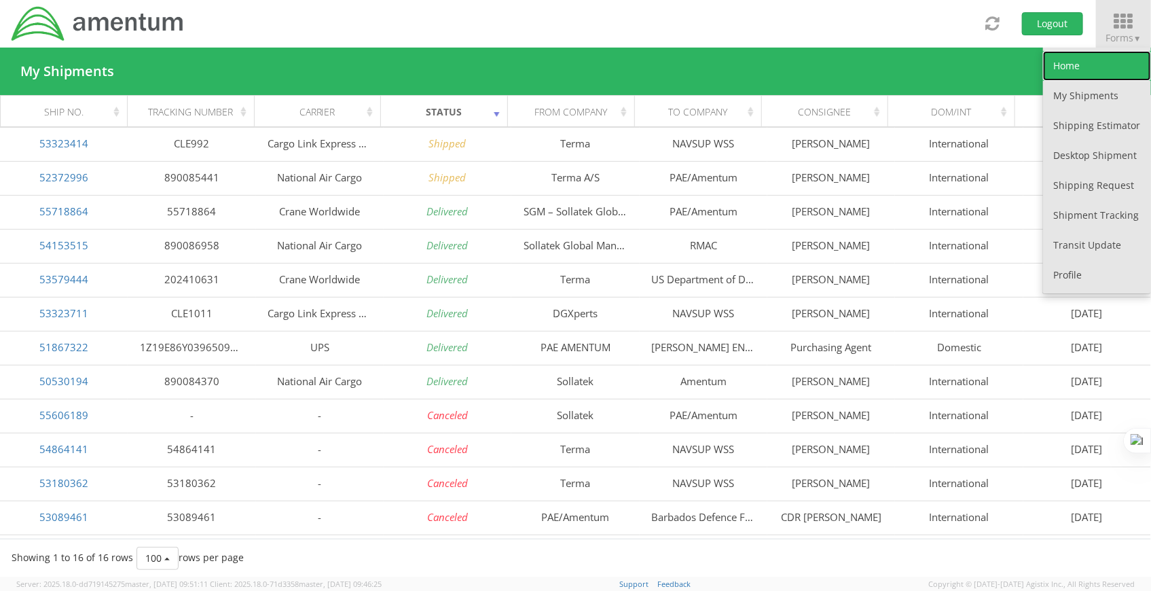
click at [1105, 71] on link "Home" at bounding box center [1097, 66] width 108 height 30
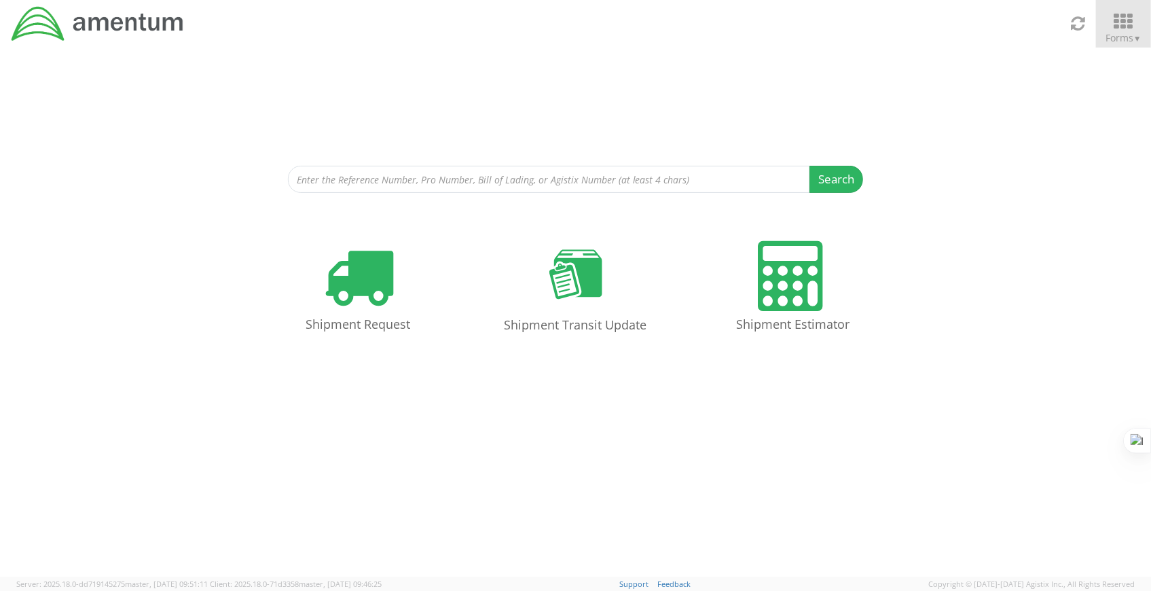
click at [1135, 0] on link "Forms ▼" at bounding box center [1123, 24] width 55 height 48
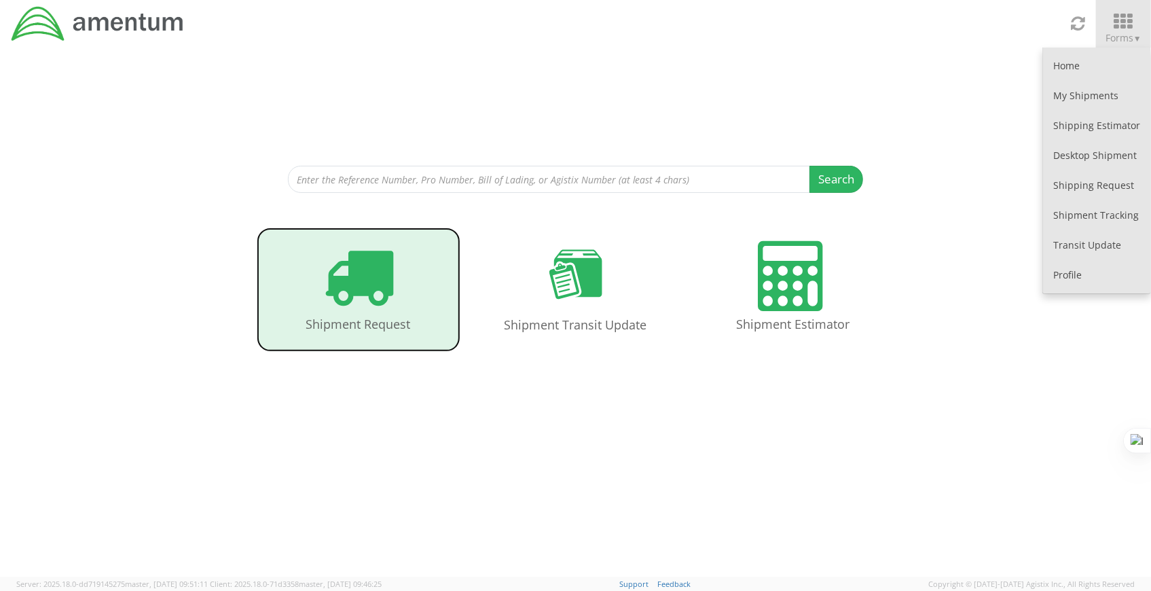
click at [373, 275] on icon at bounding box center [358, 276] width 70 height 70
